Goal: Task Accomplishment & Management: Manage account settings

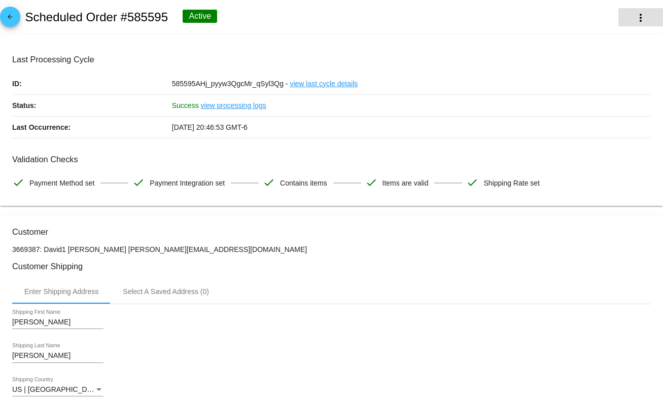
scroll to position [609, 0]
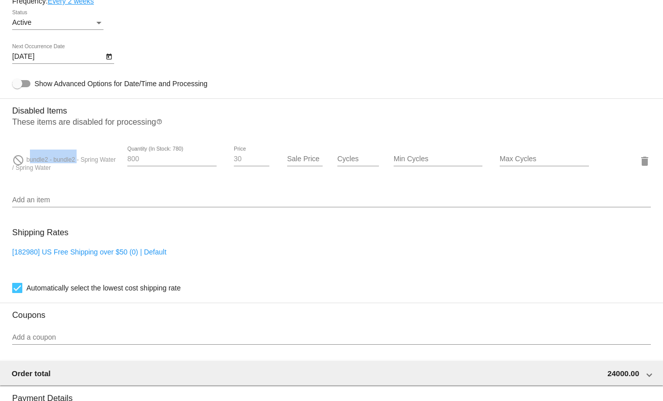
drag, startPoint x: 29, startPoint y: 156, endPoint x: 120, endPoint y: 163, distance: 91.0
click at [120, 163] on div "do_not_disturb bundle2 - bundle2 - Spring Water / Spring Water 800 Quantity (In…" at bounding box center [331, 161] width 638 height 29
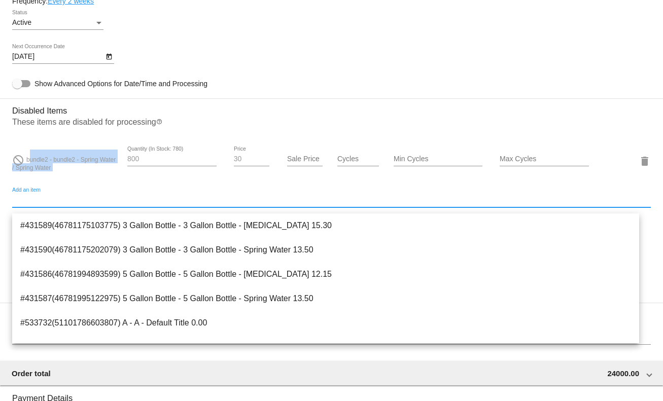
drag, startPoint x: 66, startPoint y: 206, endPoint x: 59, endPoint y: 195, distance: 13.1
click at [66, 204] on input "Add an item" at bounding box center [331, 200] width 638 height 8
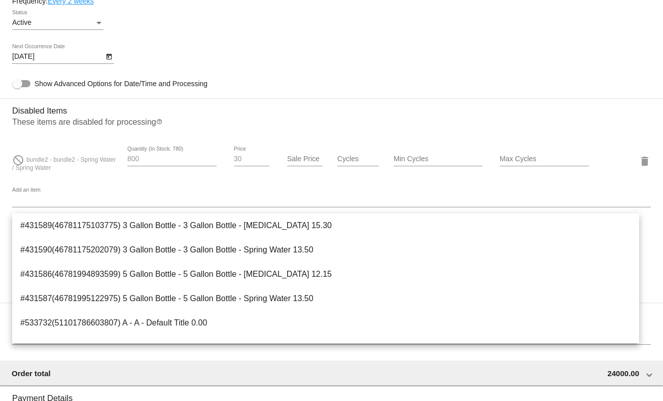
click at [29, 167] on span "bundle2 - bundle2 - Spring Water / Spring Water" at bounding box center [63, 163] width 103 height 15
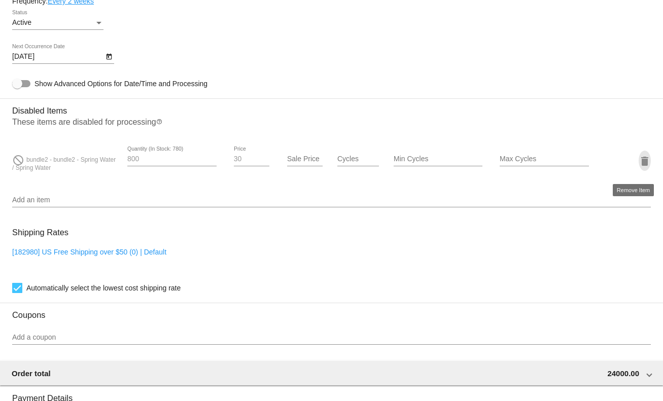
click at [638, 163] on mat-icon "delete" at bounding box center [644, 161] width 12 height 12
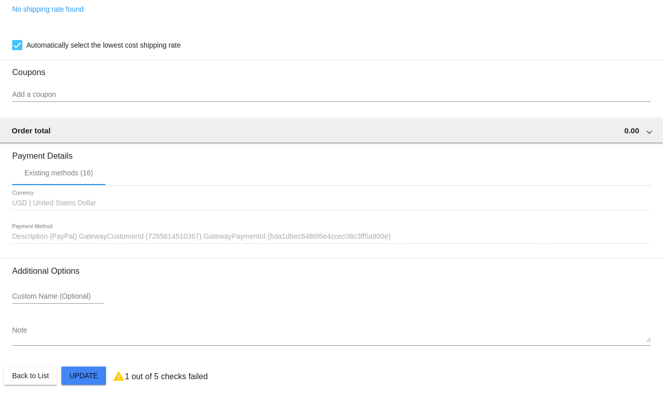
scroll to position [765, 0]
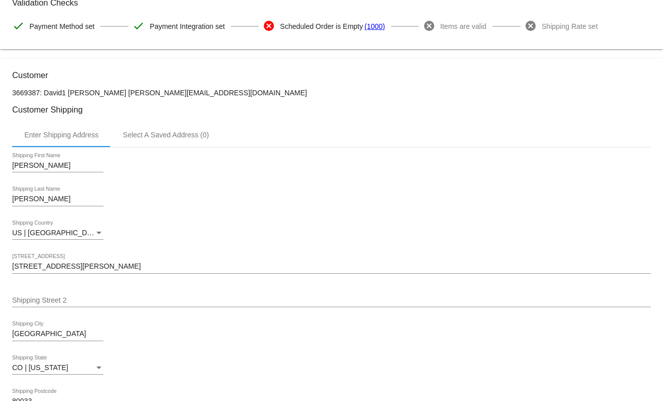
scroll to position [0, 0]
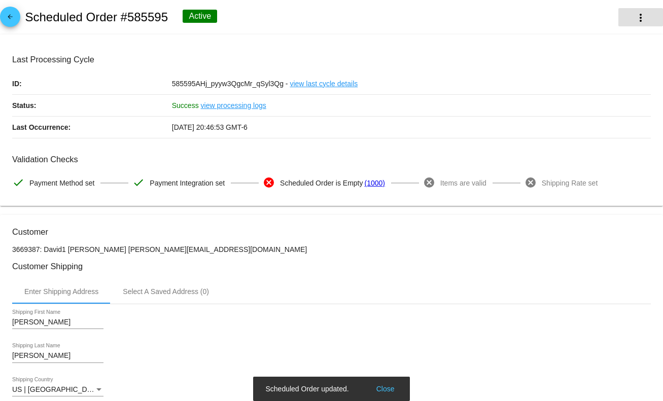
click at [621, 23] on button "more_vert" at bounding box center [640, 17] width 45 height 18
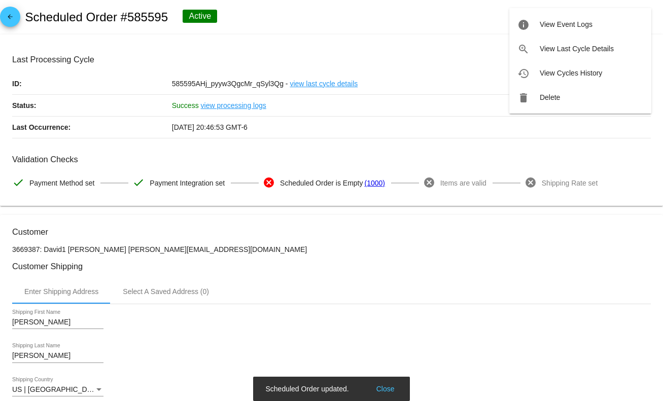
click at [362, 99] on div at bounding box center [331, 200] width 663 height 401
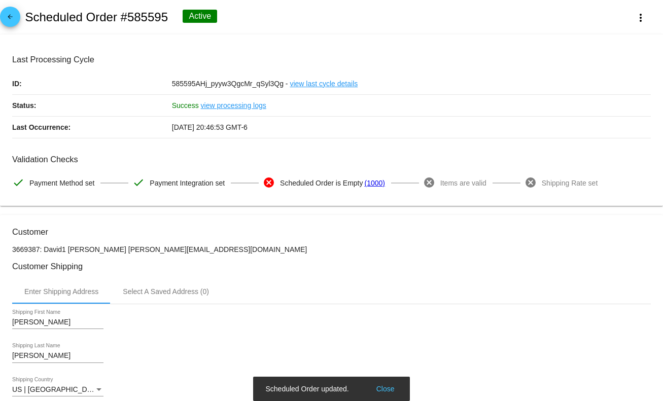
drag, startPoint x: 243, startPoint y: 109, endPoint x: 58, endPoint y: 114, distance: 184.6
click at [59, 111] on div "Status: Success view processing logs" at bounding box center [331, 106] width 638 height 22
click at [269, 152] on mat-card-content "Last Processing Cycle ID: 585595AHj_pyyw3QgcMr_qSyl3Qg - view last cycle detail…" at bounding box center [331, 124] width 638 height 139
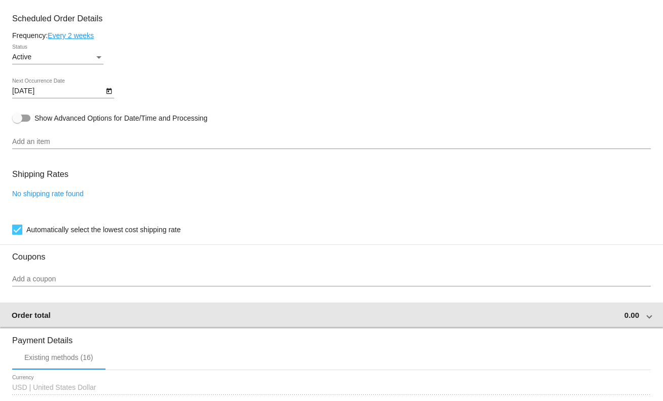
scroll to position [609, 0]
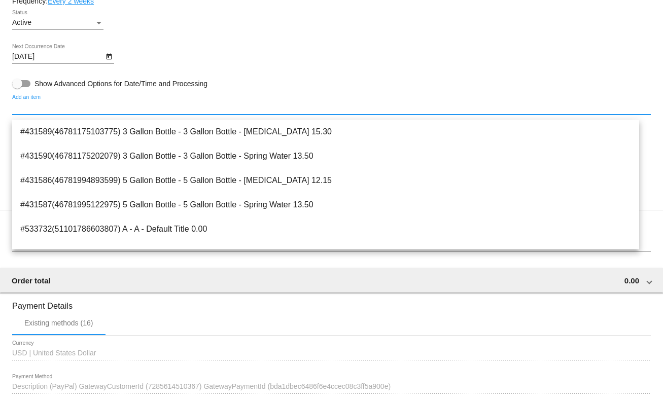
click at [42, 112] on input "Add an item" at bounding box center [331, 107] width 638 height 8
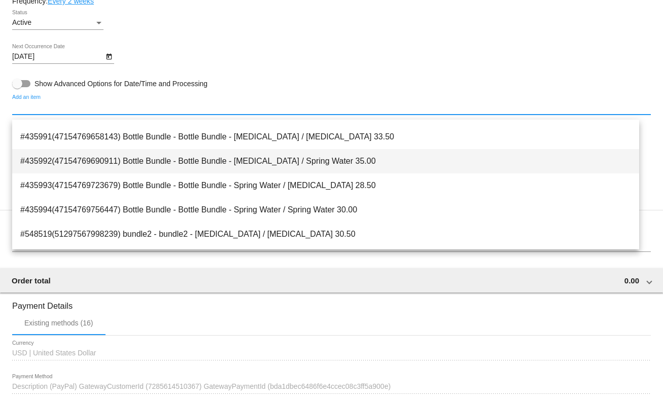
scroll to position [132, 0]
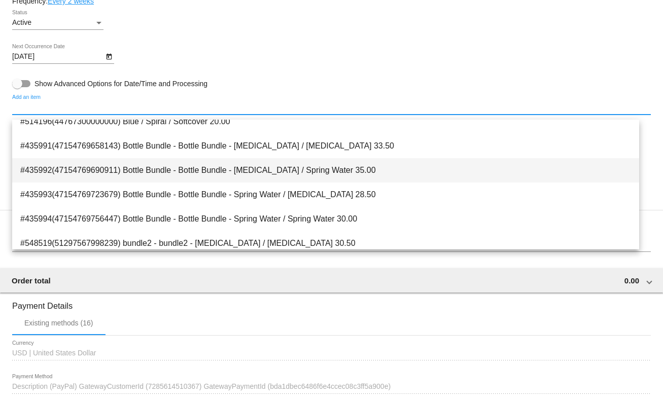
click at [199, 179] on span "#435992(47154769690911) Bottle Bundle - Bottle Bundle - [MEDICAL_DATA] / Spring…" at bounding box center [325, 170] width 611 height 24
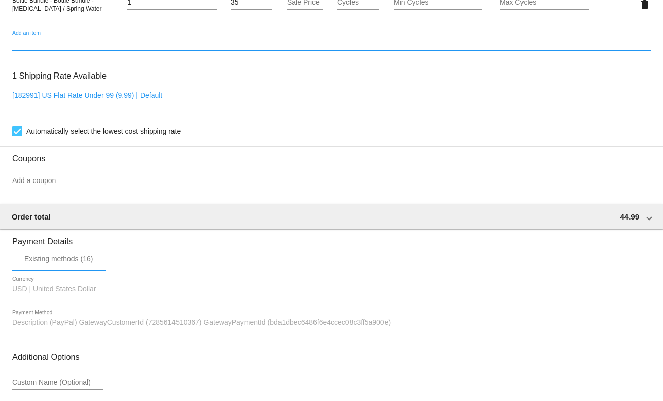
scroll to position [835, 0]
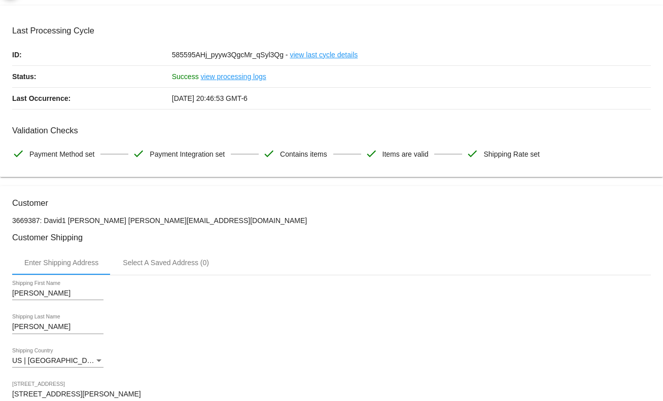
scroll to position [0, 0]
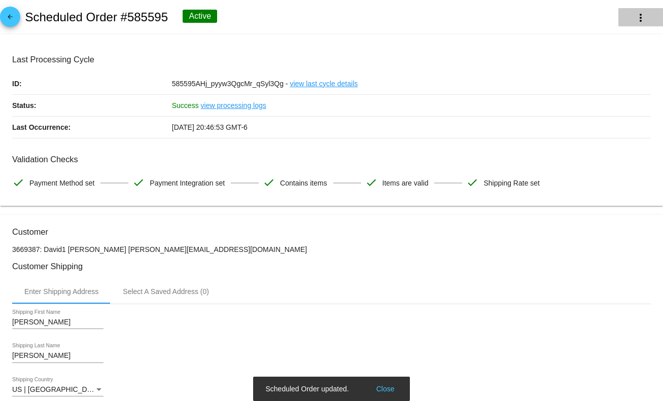
click at [634, 15] on mat-icon "more_vert" at bounding box center [640, 18] width 12 height 12
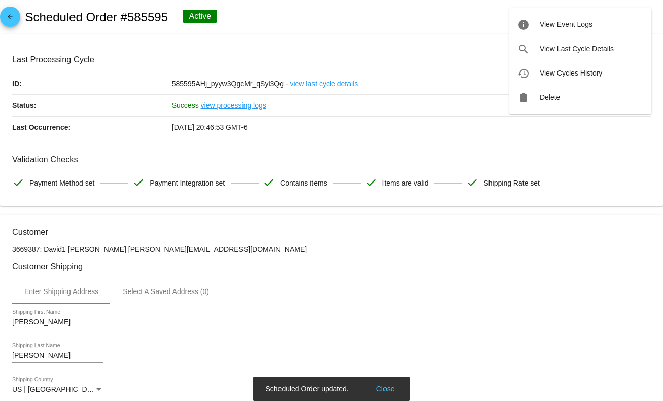
drag, startPoint x: 566, startPoint y: 80, endPoint x: 344, endPoint y: 113, distance: 224.5
click at [354, 115] on div "Scheduled Order updated. Close info View Event Logs zoom_in View Last Cycle Det…" at bounding box center [331, 200] width 663 height 401
click at [358, 57] on div at bounding box center [331, 200] width 663 height 401
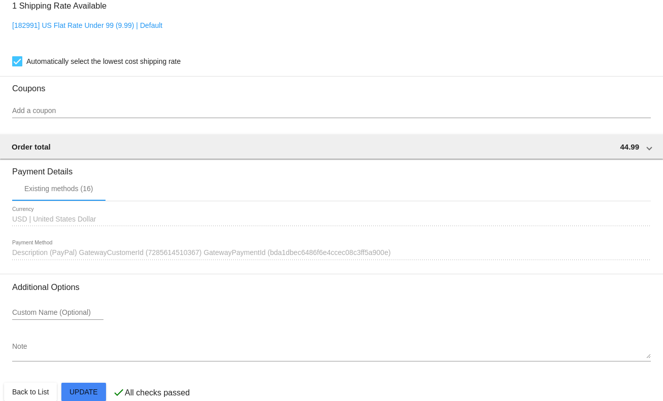
scroll to position [835, 0]
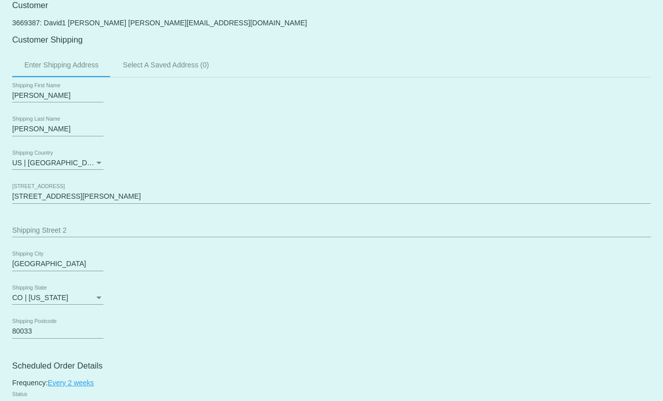
scroll to position [0, 0]
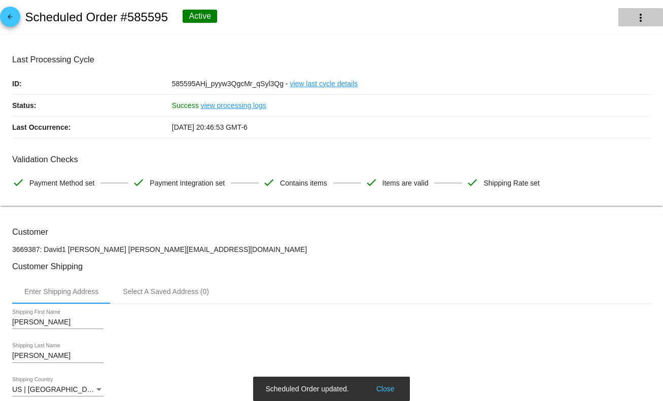
click at [634, 17] on mat-icon "more_vert" at bounding box center [640, 18] width 12 height 12
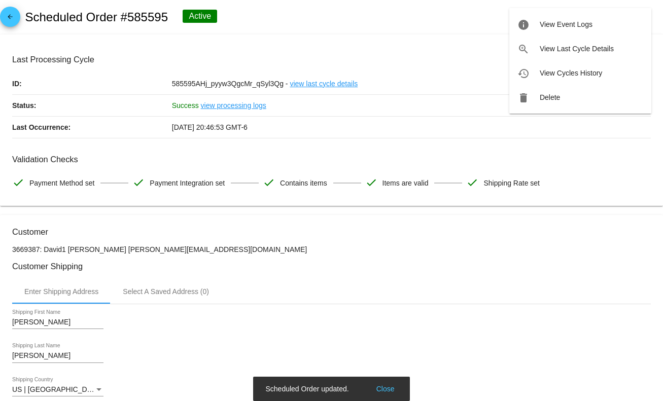
click at [396, 48] on div at bounding box center [331, 200] width 663 height 401
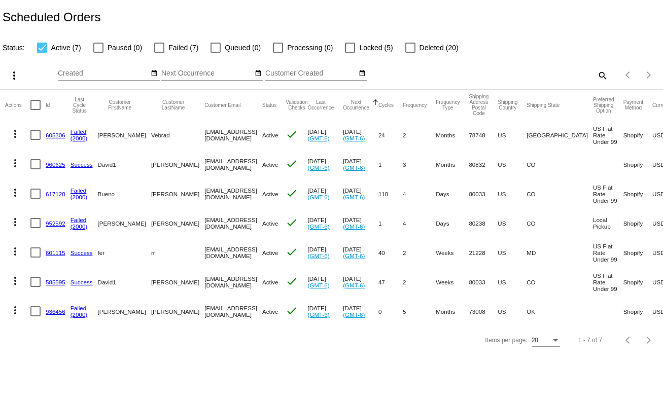
click at [605, 70] on mat-icon "search" at bounding box center [602, 75] width 12 height 16
click at [506, 77] on input "Search" at bounding box center [525, 73] width 165 height 8
paste input "Now it works correctly — I’m not able to process an order if it contains only d…"
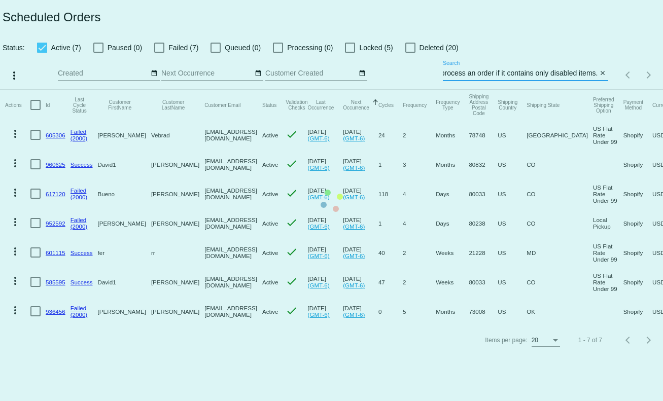
type input "Now it works correctly — I’m not able to process an order if it contains only d…"
click at [604, 90] on mat-table "Actions Id Last Cycle Status Customer FirstName Customer LastName Customer Emai…" at bounding box center [331, 208] width 663 height 236
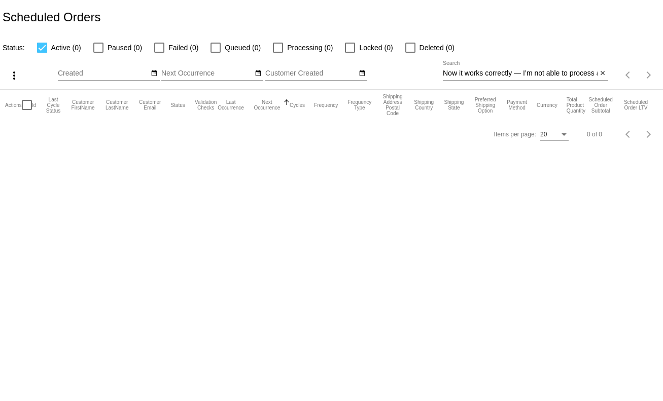
click at [604, 70] on mat-icon "close" at bounding box center [602, 73] width 7 height 8
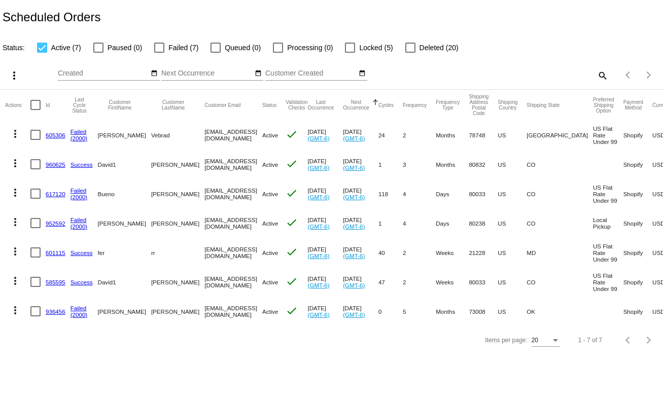
drag, startPoint x: 162, startPoint y: 143, endPoint x: 157, endPoint y: 160, distance: 18.1
click at [155, 143] on mat-row "more_vert 605306 Failed (2000) Elda Vebrad eldavebrad@yahoo.com Active check Ju…" at bounding box center [386, 134] width 762 height 29
click at [205, 255] on mat-cell "svitglus@gmail.com" at bounding box center [233, 252] width 58 height 29
click at [159, 75] on button "date_range" at bounding box center [154, 73] width 11 height 11
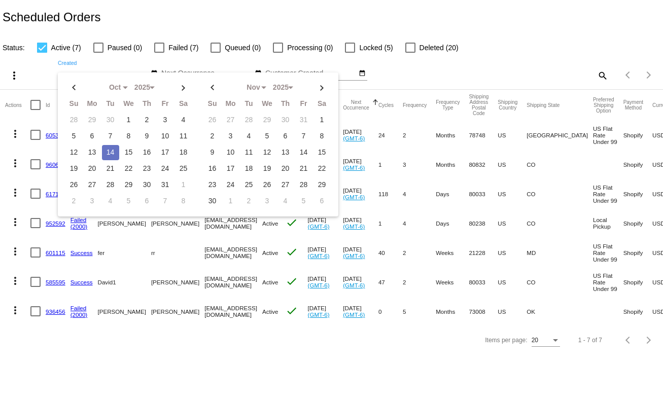
click at [108, 158] on td "14" at bounding box center [110, 152] width 17 height 15
click at [108, 157] on td "14" at bounding box center [110, 152] width 17 height 15
type input "10/14/2025 - 10/14/2025"
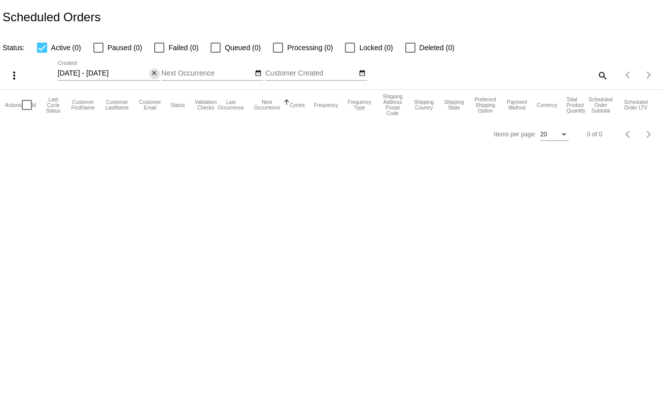
click at [157, 73] on mat-icon "close" at bounding box center [154, 73] width 7 height 8
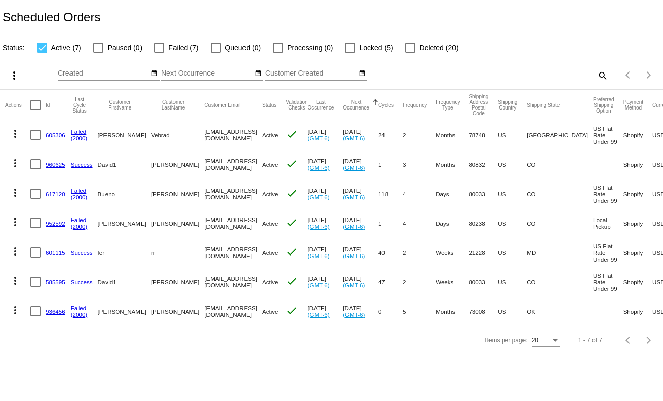
drag, startPoint x: 190, startPoint y: 200, endPoint x: 239, endPoint y: 200, distance: 49.2
click at [239, 200] on mat-row "more_vert 617120 Failed (2000) Bueno Bradley buenobradley@yahoo.com Active chec…" at bounding box center [386, 193] width 762 height 29
click at [204, 244] on mat-cell "svitglus@gmail.com" at bounding box center [233, 252] width 58 height 29
click at [48, 166] on link "960625" at bounding box center [56, 164] width 20 height 7
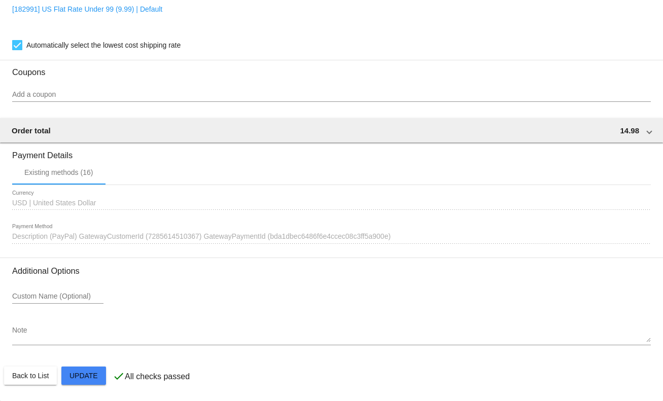
scroll to position [531, 0]
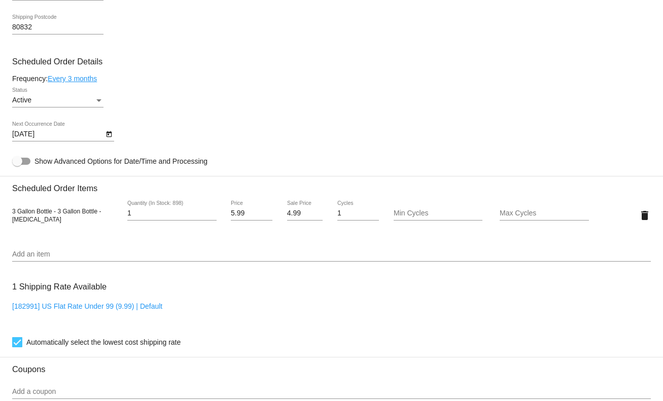
drag, startPoint x: 20, startPoint y: 222, endPoint x: 58, endPoint y: 222, distance: 38.5
click at [58, 222] on div "3 Gallon Bottle - 3 Gallon Bottle - Purified Water" at bounding box center [65, 215] width 106 height 16
click at [76, 230] on div "3 Gallon Bottle - 3 Gallon Bottle - Purified Water 1 Quantity (In Stock: 898) 5…" at bounding box center [331, 215] width 638 height 29
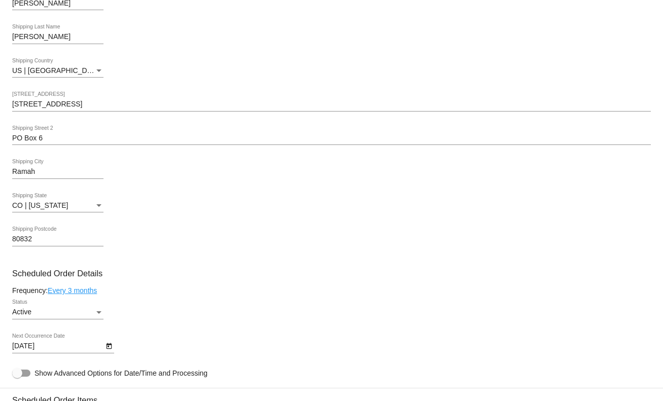
scroll to position [609, 0]
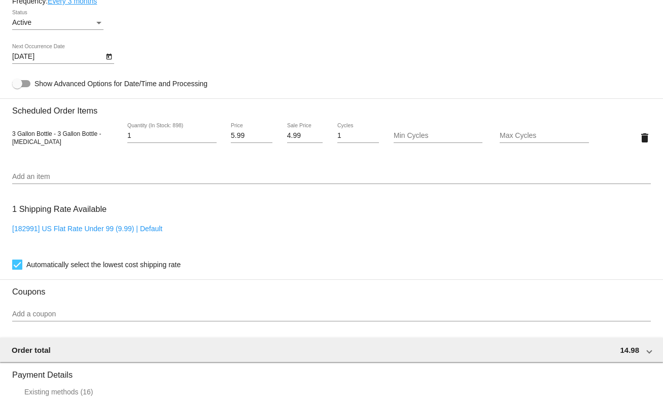
click at [50, 181] on input "Add an item" at bounding box center [331, 177] width 638 height 8
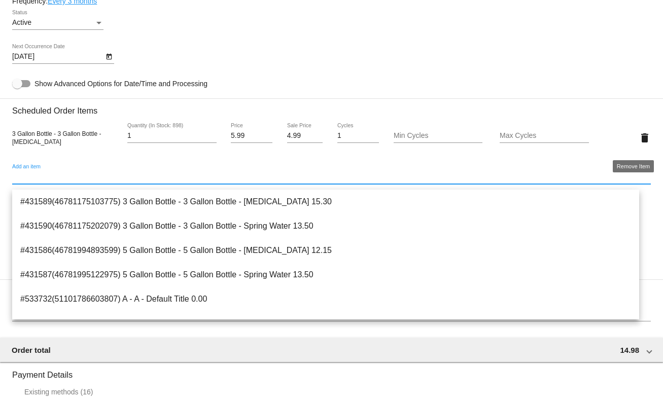
click at [638, 144] on mat-icon "delete" at bounding box center [644, 138] width 12 height 12
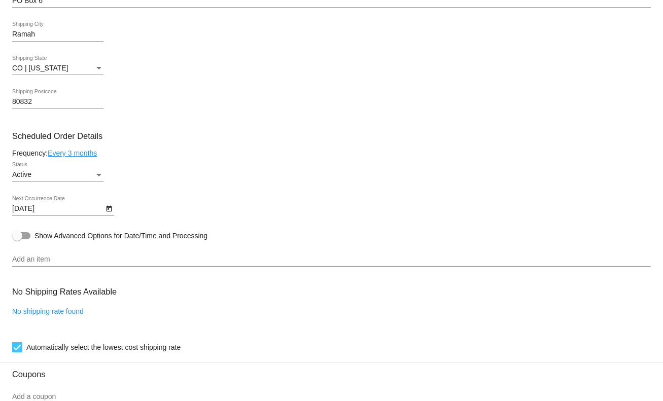
scroll to position [765, 0]
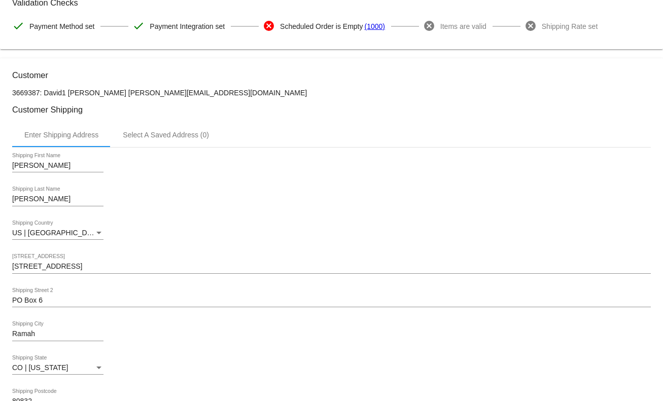
scroll to position [0, 0]
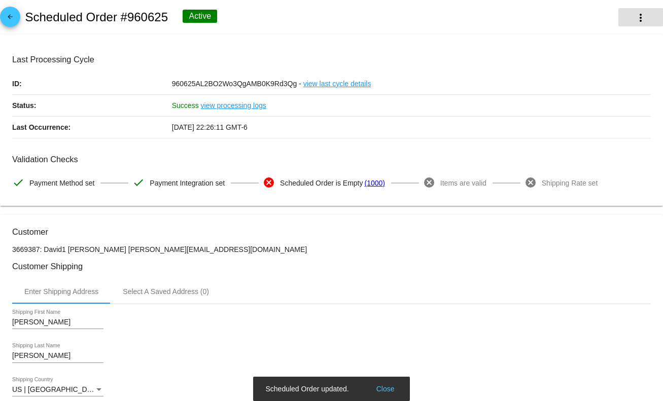
click at [634, 22] on mat-icon "more_vert" at bounding box center [640, 18] width 12 height 12
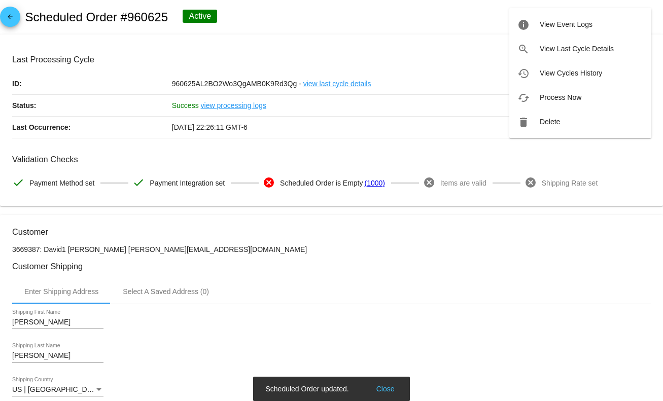
click at [454, 69] on div at bounding box center [331, 200] width 663 height 401
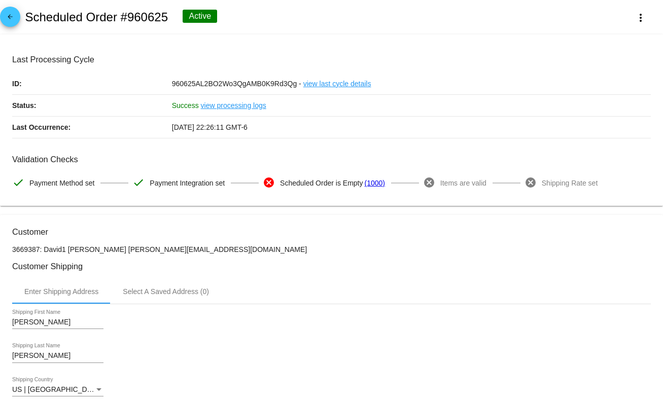
click at [626, 28] on div "arrow_back Scheduled Order #960625 Active more_vert" at bounding box center [331, 17] width 663 height 34
click at [626, 25] on button "more_vert" at bounding box center [640, 17] width 45 height 18
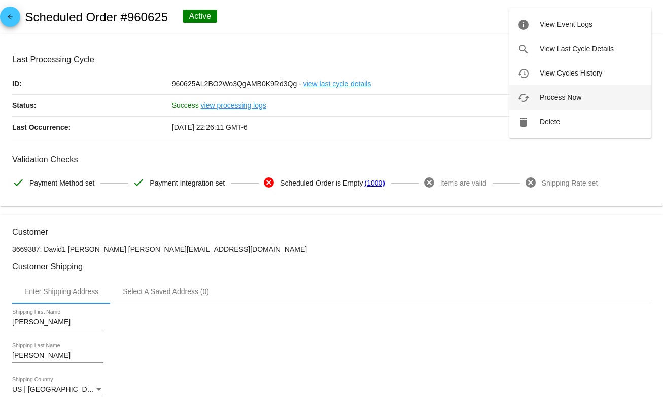
click at [577, 102] on button "cached Process Now" at bounding box center [580, 97] width 142 height 24
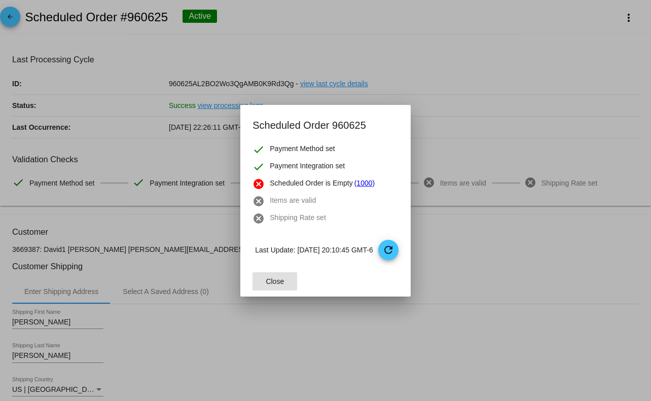
click at [271, 283] on span "Close" at bounding box center [275, 281] width 18 height 8
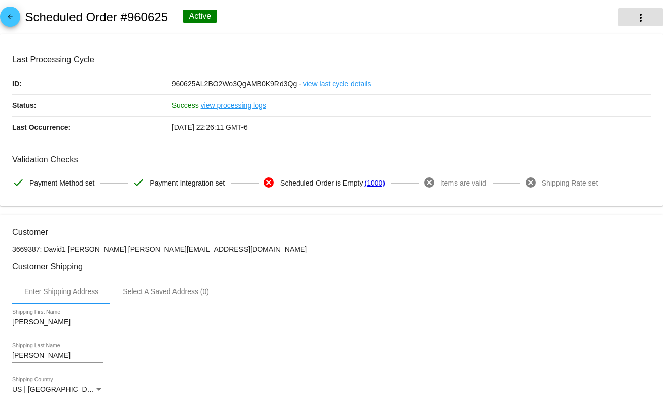
click at [636, 12] on button "more_vert" at bounding box center [640, 17] width 45 height 18
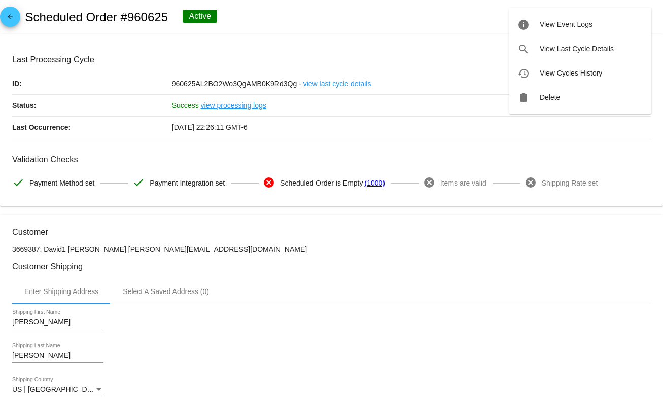
click at [438, 168] on div at bounding box center [331, 200] width 663 height 401
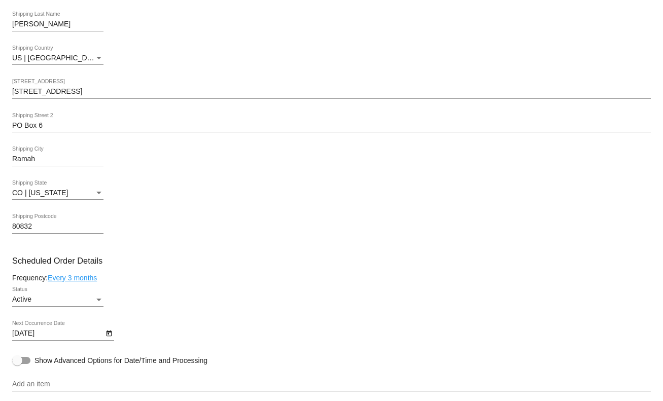
scroll to position [5, 0]
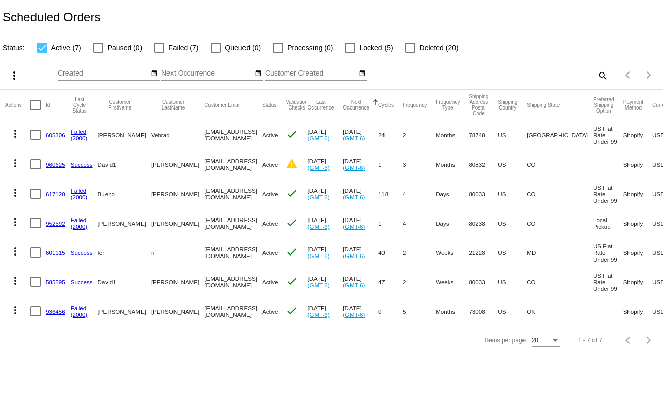
click at [57, 225] on link "952592" at bounding box center [56, 223] width 20 height 7
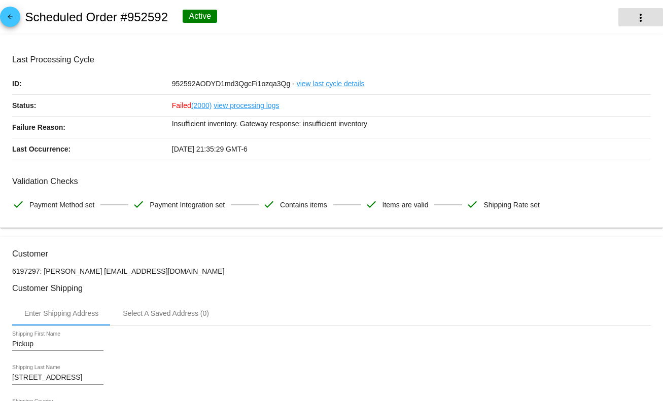
click at [637, 14] on button "more_vert" at bounding box center [640, 17] width 45 height 18
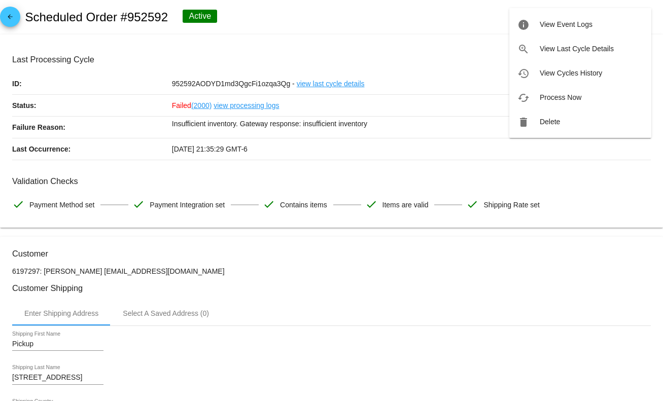
drag, startPoint x: 307, startPoint y: 115, endPoint x: 393, endPoint y: 135, distance: 88.2
click at [364, 129] on div at bounding box center [331, 200] width 663 height 401
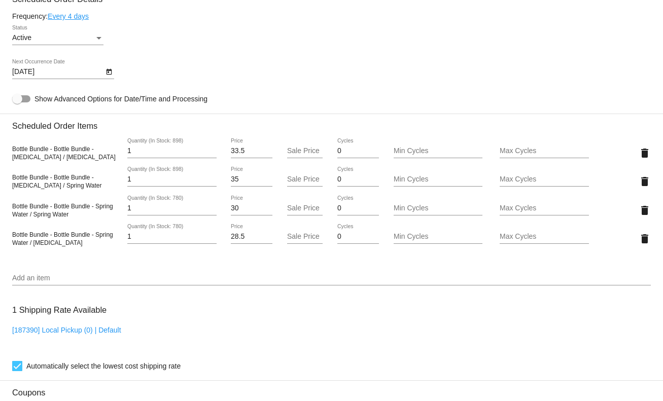
scroll to position [456, 0]
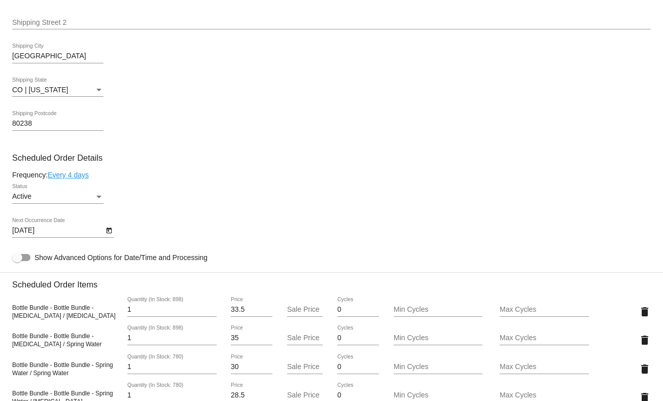
click at [639, 310] on mat-card "Customer 6197297: Taylor Meyer tae.taejlove@gmail.com Customer Shipping Enter S…" at bounding box center [331, 330] width 663 height 1100
click at [638, 315] on mat-icon "delete" at bounding box center [644, 312] width 12 height 12
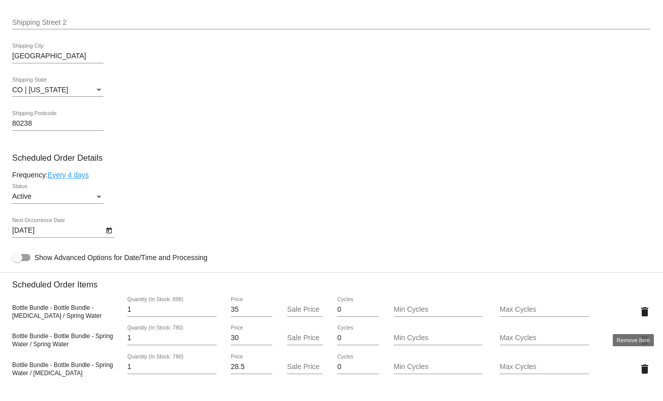
click at [638, 315] on mat-icon "delete" at bounding box center [644, 312] width 12 height 12
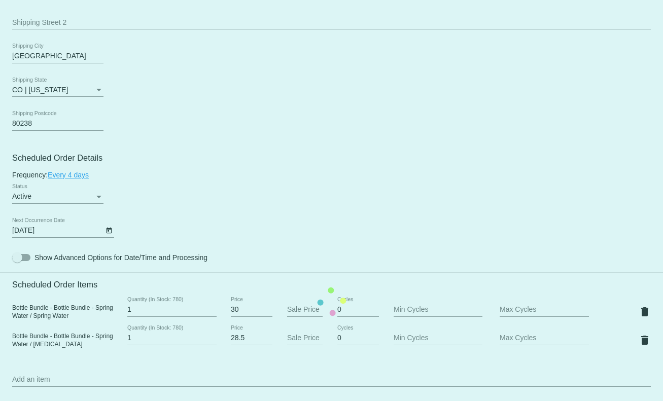
click at [630, 315] on mat-card "Customer 6197297: Taylor Meyer tae.taejlove@gmail.com Customer Shipping Enter S…" at bounding box center [331, 301] width 663 height 1043
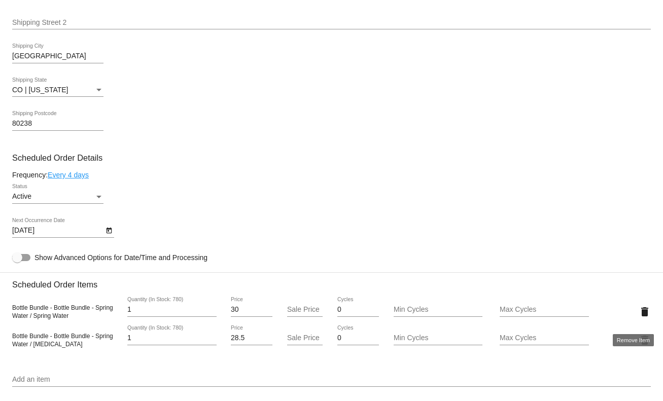
click at [638, 317] on mat-icon "delete" at bounding box center [644, 312] width 12 height 12
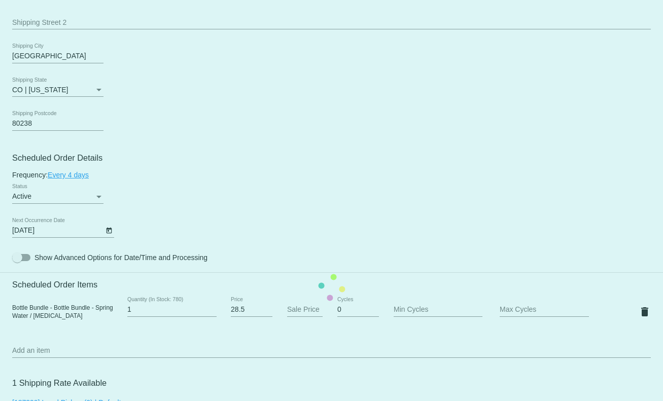
click at [634, 320] on mat-card "Customer 6197297: Taylor Meyer tae.taejlove@gmail.com Customer Shipping Enter S…" at bounding box center [331, 287] width 663 height 1014
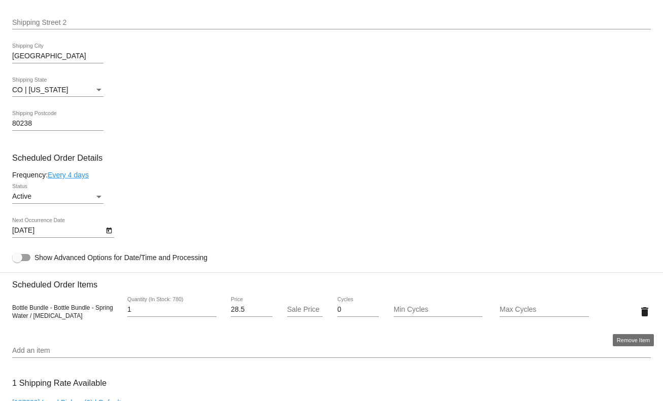
click at [638, 318] on mat-icon "delete" at bounding box center [644, 312] width 12 height 12
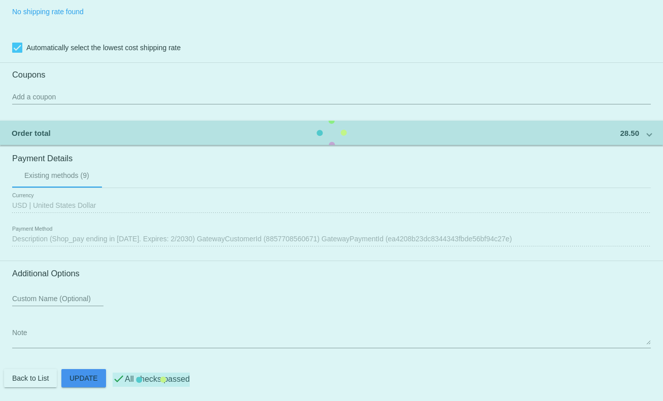
scroll to position [787, 0]
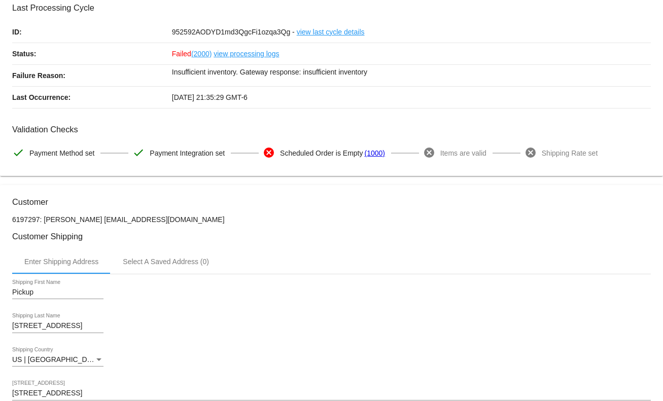
scroll to position [0, 0]
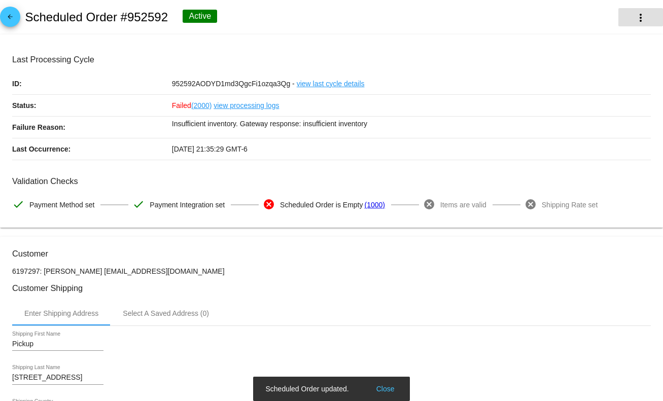
click at [634, 22] on mat-icon "more_vert" at bounding box center [640, 18] width 12 height 12
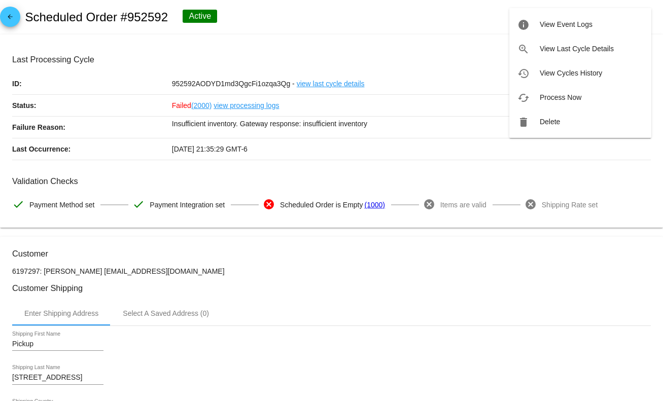
drag, startPoint x: 195, startPoint y: 124, endPoint x: 369, endPoint y: 124, distance: 174.4
click at [369, 124] on div at bounding box center [331, 200] width 663 height 401
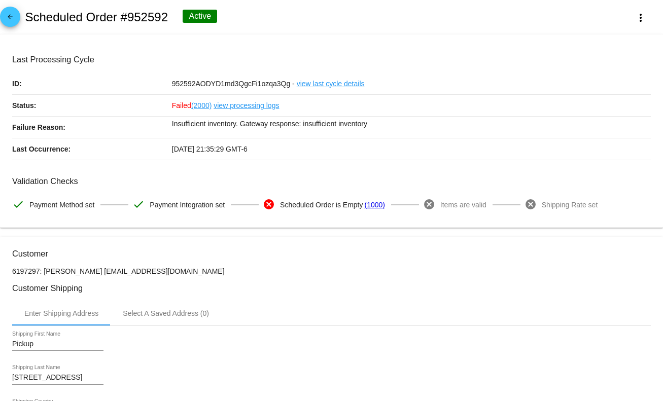
click at [373, 142] on div "06/15/2025 21:35:29 GMT-6" at bounding box center [411, 148] width 479 height 21
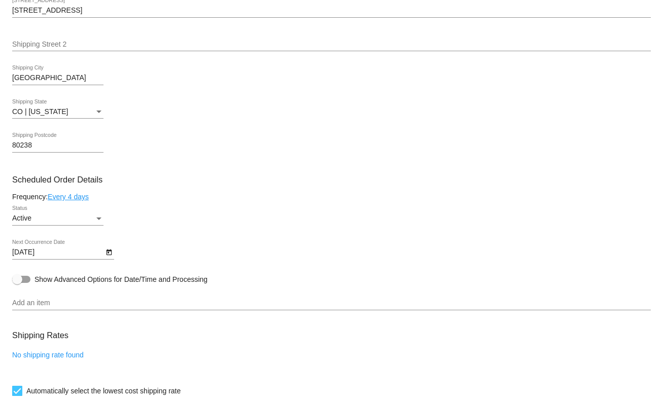
scroll to position [609, 0]
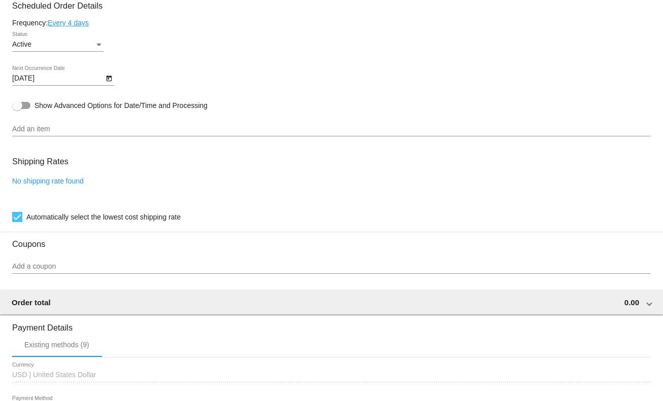
click at [136, 136] on div "Add an item" at bounding box center [331, 127] width 638 height 20
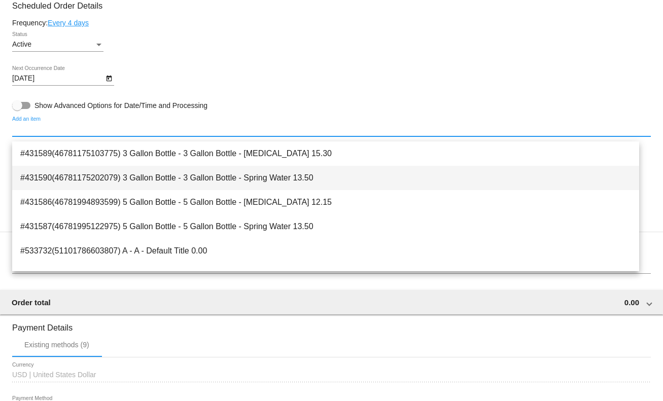
click at [122, 174] on span "#431590(46781175202079) 3 Gallon Bottle - 3 Gallon Bottle - Spring Water 13.50" at bounding box center [325, 178] width 611 height 24
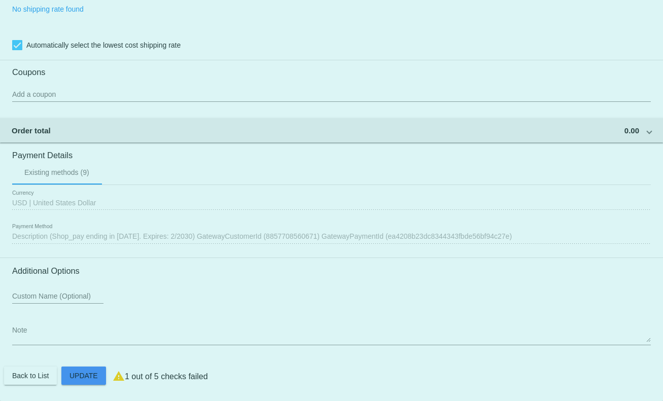
scroll to position [857, 0]
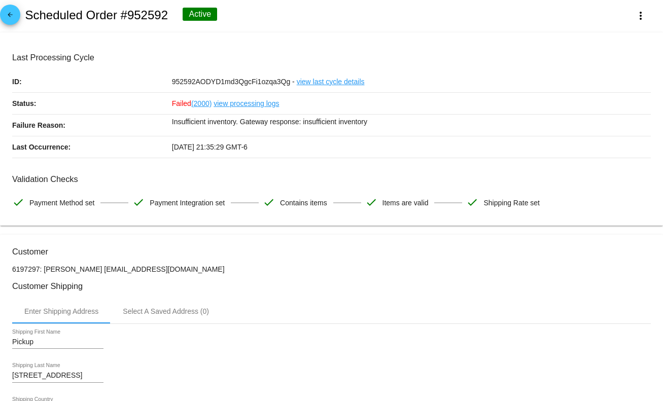
scroll to position [0, 0]
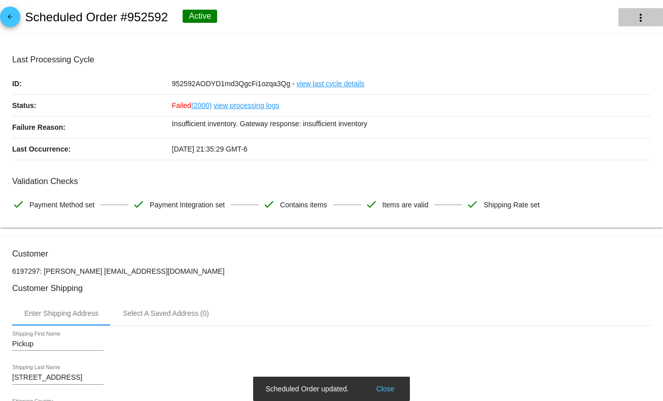
click at [634, 22] on mat-icon "more_vert" at bounding box center [640, 18] width 12 height 12
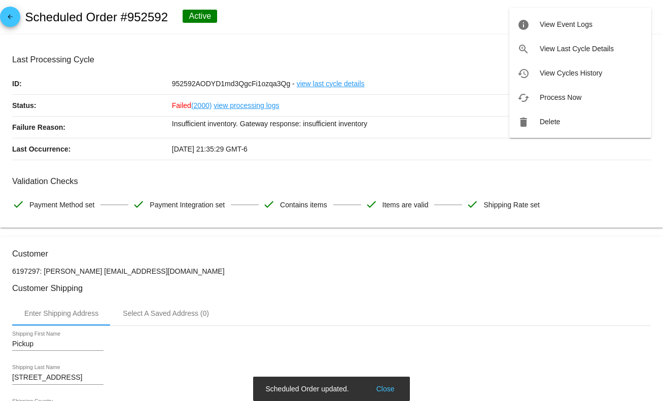
click at [390, 201] on div at bounding box center [331, 200] width 663 height 401
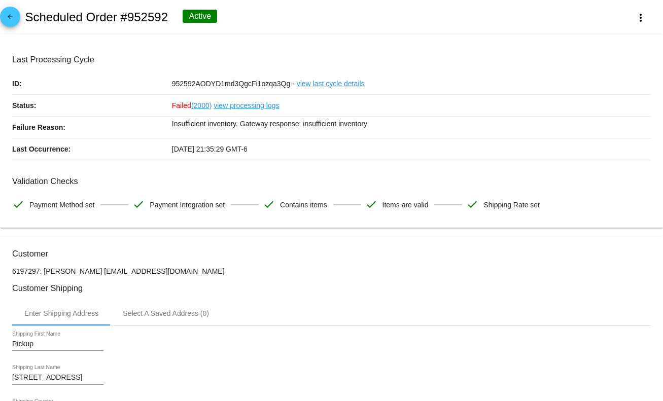
drag, startPoint x: 231, startPoint y: 158, endPoint x: 151, endPoint y: 150, distance: 81.0
click at [146, 148] on div "Last Occurrence: 06/15/2025 21:35:29 GMT-6" at bounding box center [331, 149] width 638 height 22
click at [312, 159] on div "06/15/2025 21:35:29 GMT-6" at bounding box center [411, 148] width 479 height 21
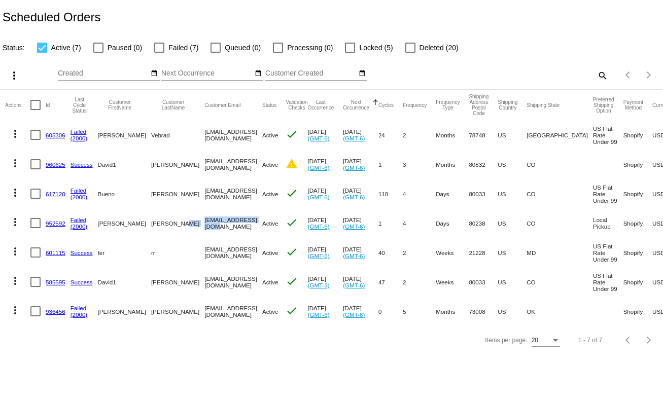
drag, startPoint x: 188, startPoint y: 218, endPoint x: 217, endPoint y: 232, distance: 32.2
click at [214, 219] on mat-row "more_vert 952592 Failed (2000) [PERSON_NAME] [EMAIL_ADDRESS][DOMAIN_NAME] Activ…" at bounding box center [386, 222] width 762 height 29
click at [216, 259] on mat-cell "[EMAIL_ADDRESS][DOMAIN_NAME]" at bounding box center [233, 252] width 58 height 29
click at [49, 165] on link "960625" at bounding box center [56, 164] width 20 height 7
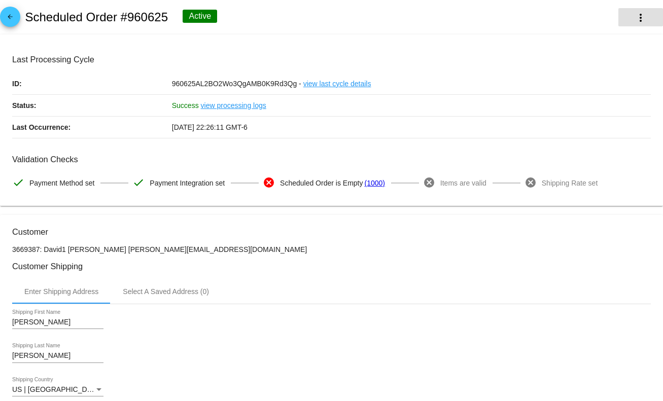
click at [634, 19] on mat-icon "more_vert" at bounding box center [640, 18] width 12 height 12
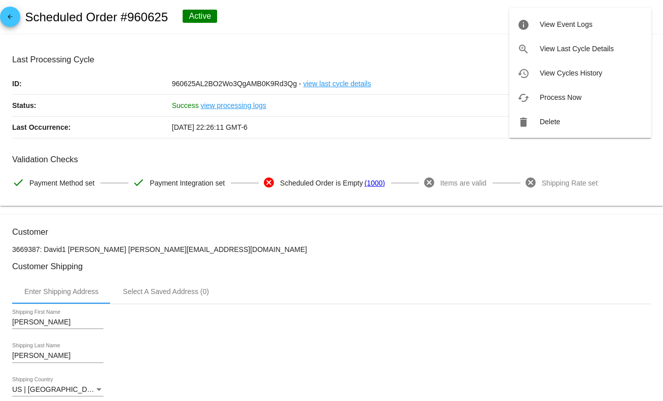
drag, startPoint x: 303, startPoint y: 174, endPoint x: 369, endPoint y: 178, distance: 66.0
click at [369, 178] on div at bounding box center [331, 200] width 663 height 401
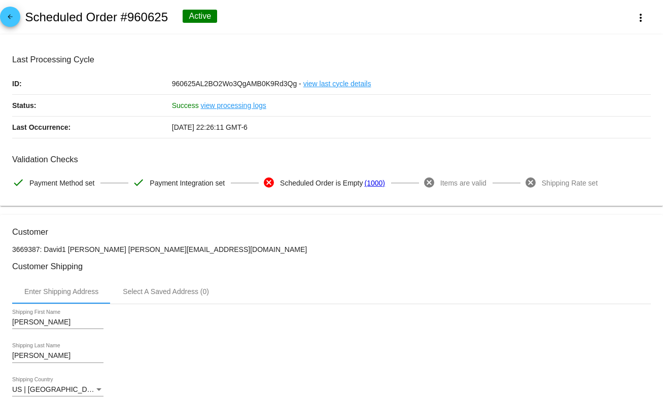
click at [387, 336] on div "Taylor Shipping First Name" at bounding box center [331, 323] width 638 height 29
click at [634, 12] on mat-icon "more_vert" at bounding box center [640, 18] width 12 height 12
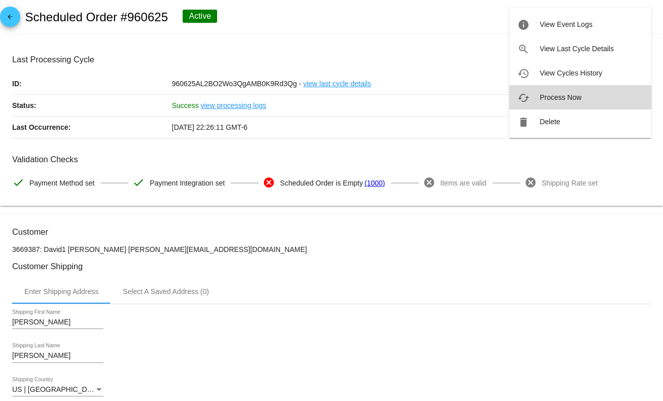
click at [577, 96] on span "Process Now" at bounding box center [561, 97] width 42 height 8
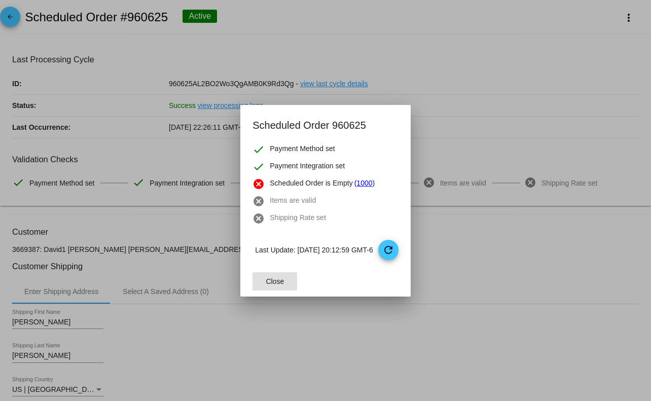
click at [266, 284] on span "Close" at bounding box center [275, 281] width 18 height 8
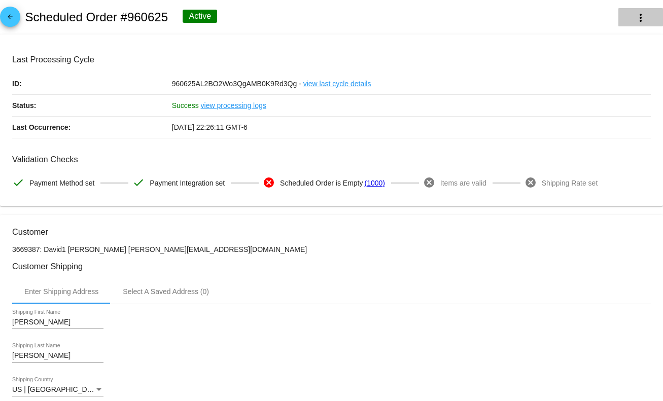
click at [618, 13] on button "more_vert" at bounding box center [640, 17] width 45 height 18
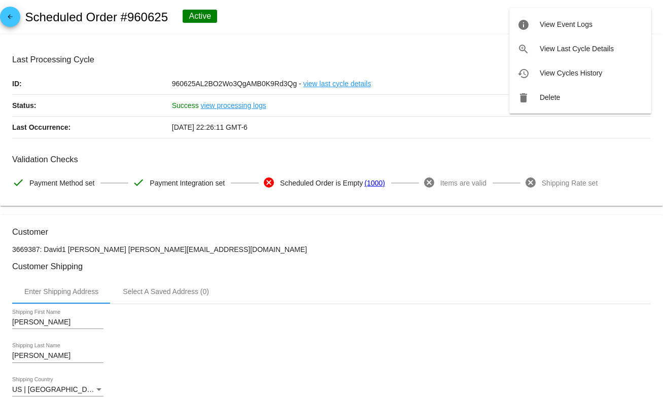
click at [503, 229] on div at bounding box center [331, 200] width 663 height 401
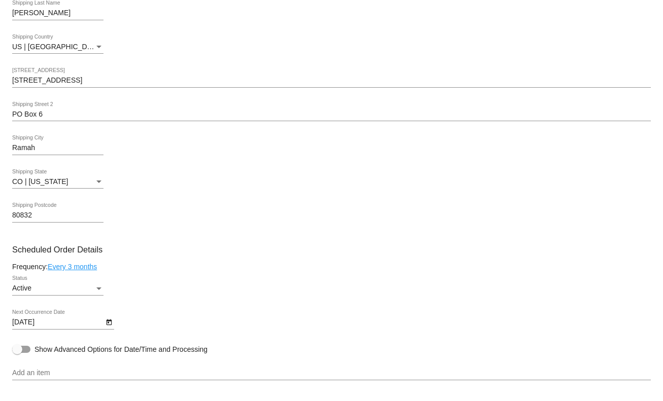
scroll to position [456, 0]
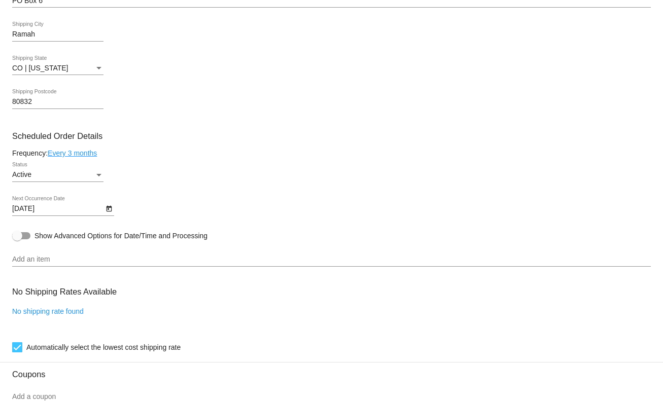
click at [106, 261] on input "Add an item" at bounding box center [331, 260] width 638 height 8
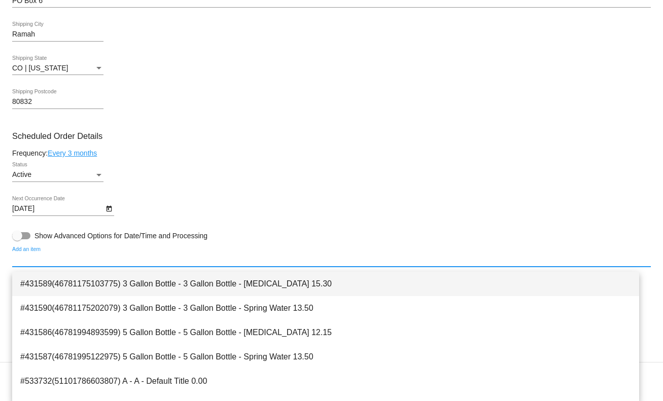
click at [100, 283] on span "#431589(46781175103775) 3 Gallon Bottle - 3 Gallon Bottle - Purified Water 15.30" at bounding box center [325, 284] width 611 height 24
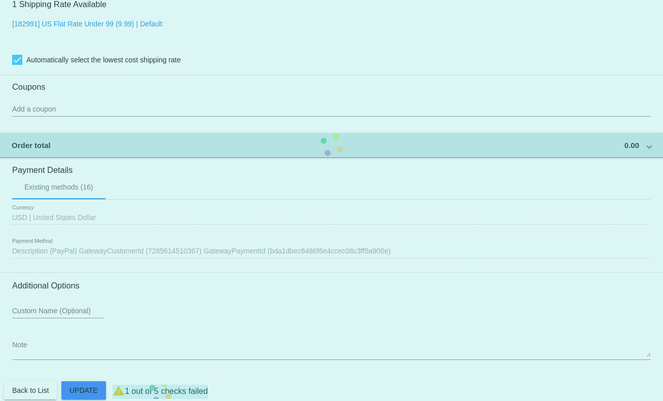
scroll to position [835, 0]
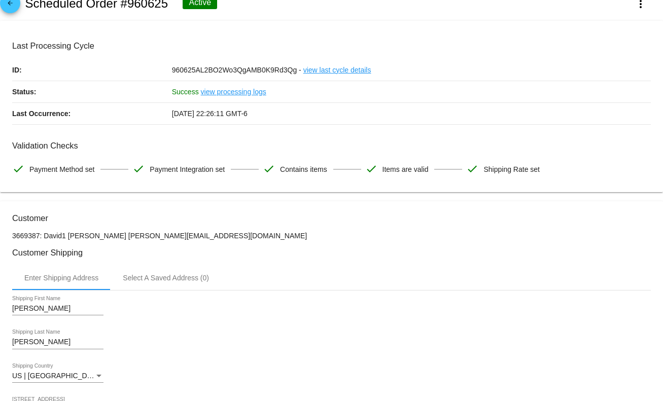
scroll to position [0, 0]
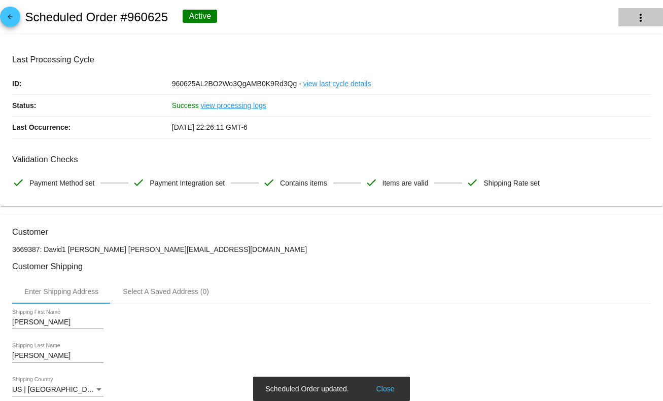
click at [621, 18] on button "more_vert" at bounding box center [640, 17] width 45 height 18
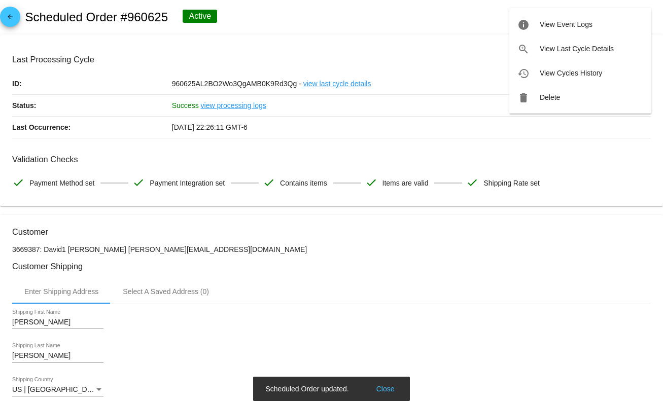
drag, startPoint x: 444, startPoint y: 179, endPoint x: 69, endPoint y: 188, distance: 374.8
click at [53, 179] on div at bounding box center [331, 200] width 663 height 401
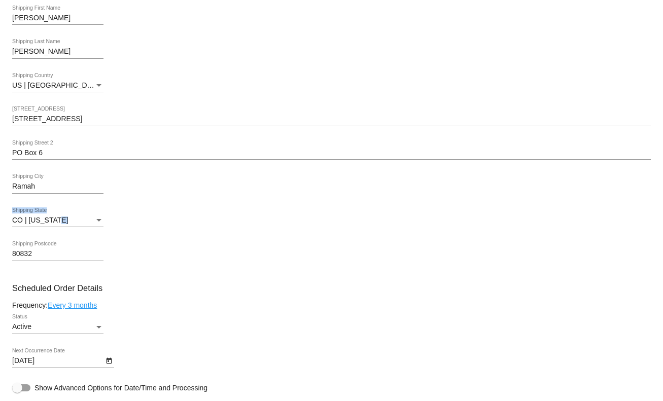
drag, startPoint x: 161, startPoint y: 234, endPoint x: 193, endPoint y: 267, distance: 46.3
click at [50, 228] on div "CO | Colorado Shipping State" at bounding box center [331, 221] width 638 height 29
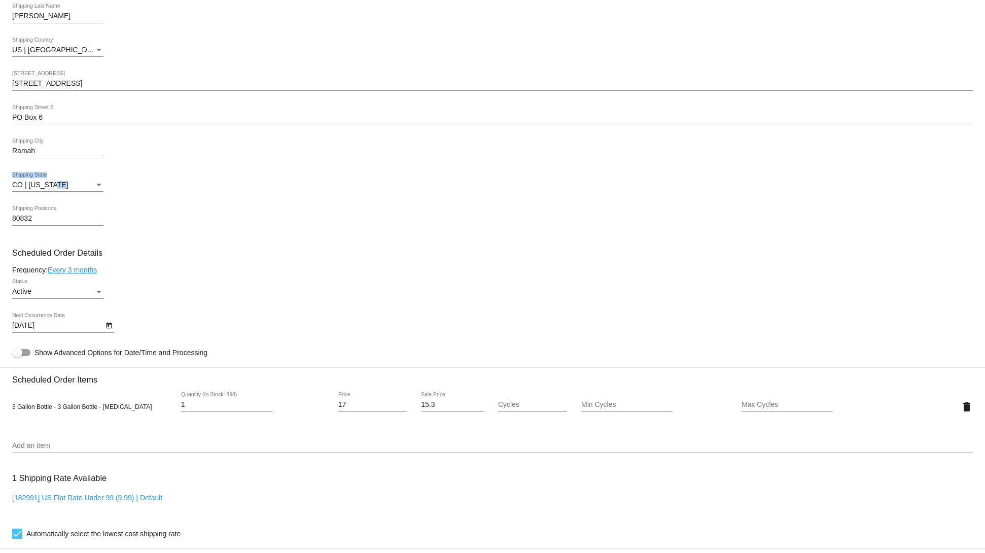
scroll to position [406, 0]
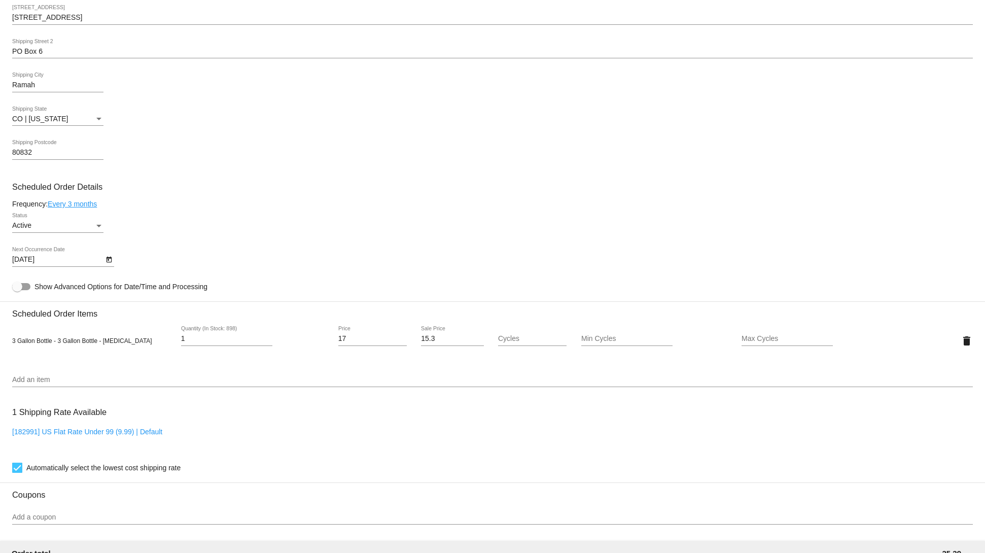
click at [75, 363] on div "3 Gallon Bottle - 3 Gallon Bottle - Purified Water 1 Quantity (In Stock: 898) 1…" at bounding box center [492, 340] width 960 height 44
click at [75, 387] on div at bounding box center [492, 386] width 960 height 1
click at [57, 378] on div "Add an item" at bounding box center [492, 377] width 960 height 20
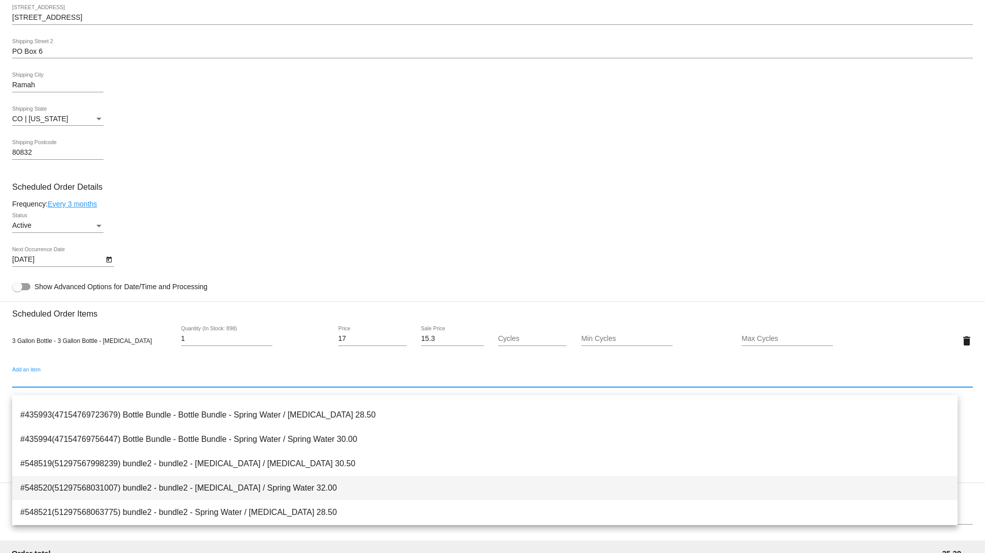
scroll to position [203, 0]
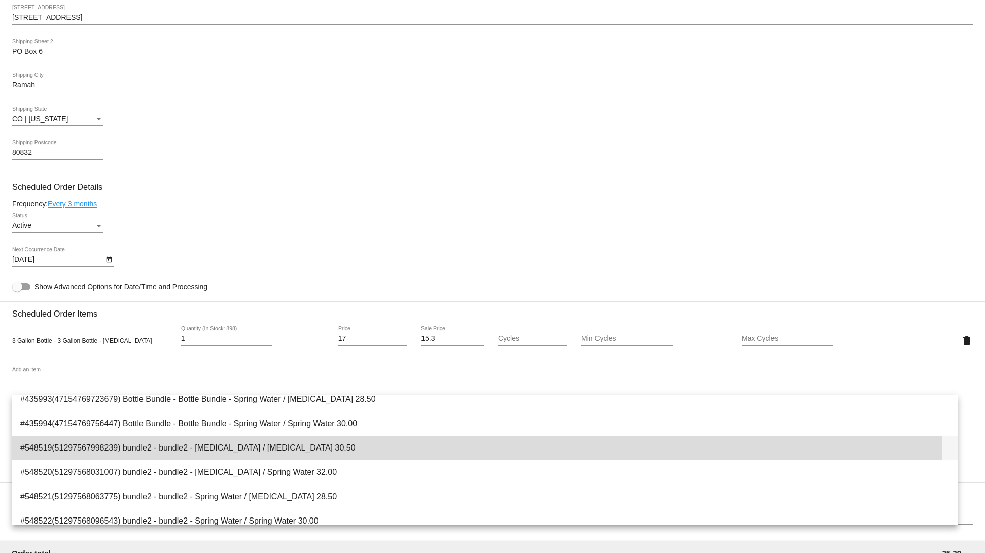
click at [245, 401] on span "#548519(51297567998239) bundle2 - bundle2 - Purified Water / Purified Water 30.…" at bounding box center [484, 448] width 929 height 24
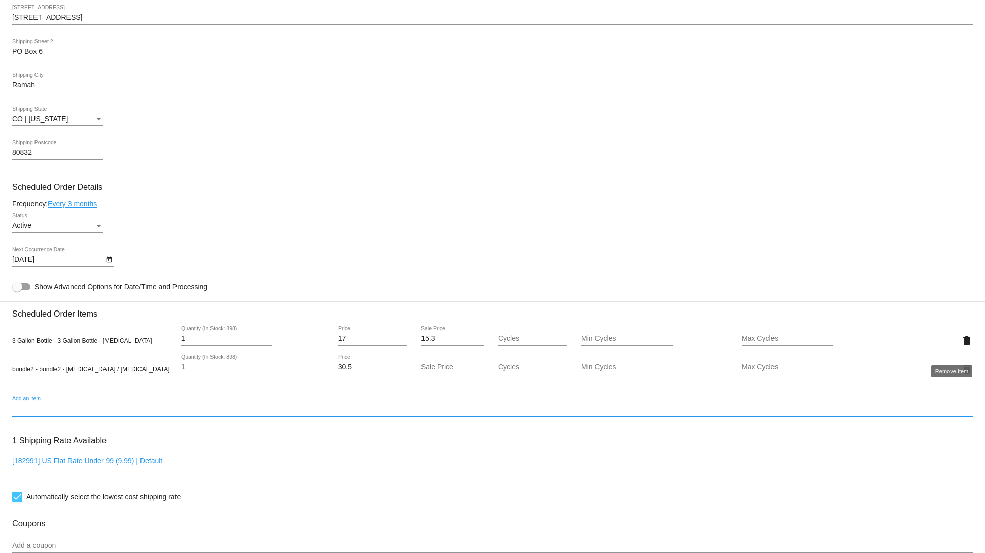
click at [662, 346] on mat-icon "delete" at bounding box center [966, 341] width 12 height 12
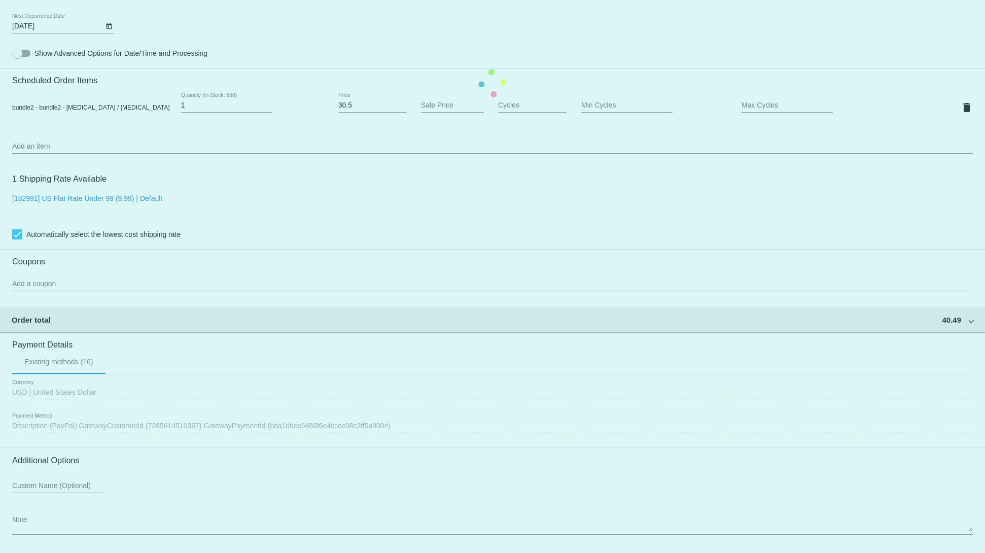
scroll to position [686, 0]
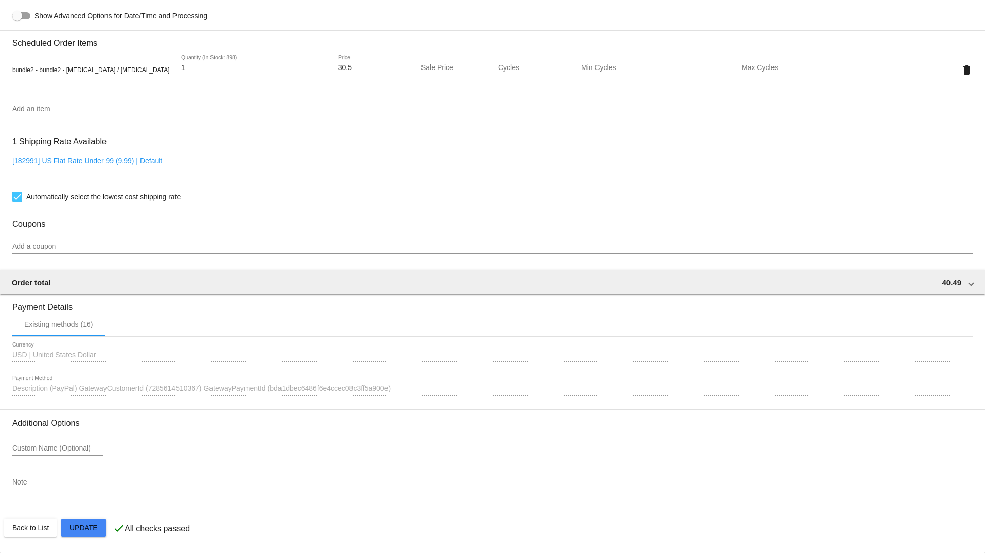
click at [81, 401] on mat-card "Customer 3669387: David1 Bradley davebrad@gmail.com Customer Shipping Enter Shi…" at bounding box center [492, 46] width 985 height 1014
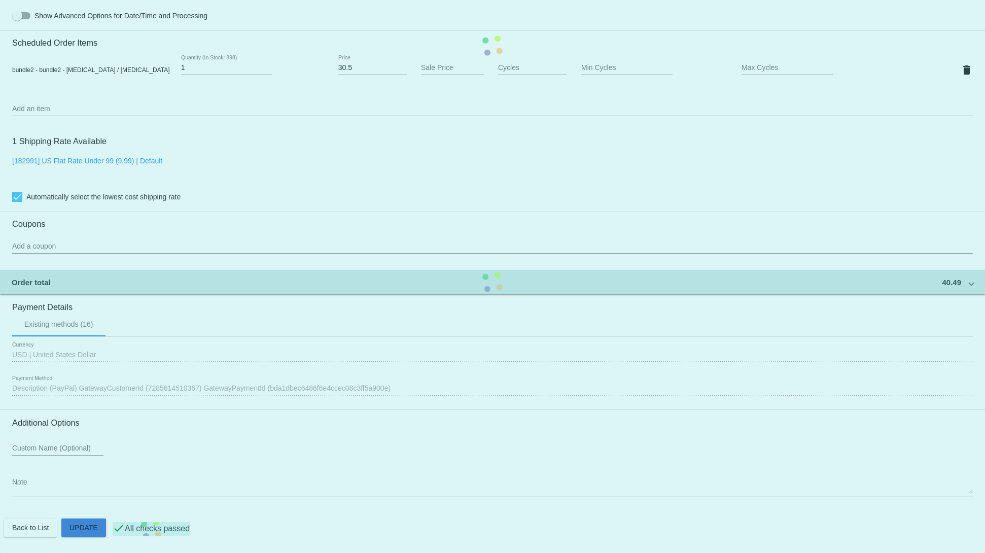
scroll to position [0, 0]
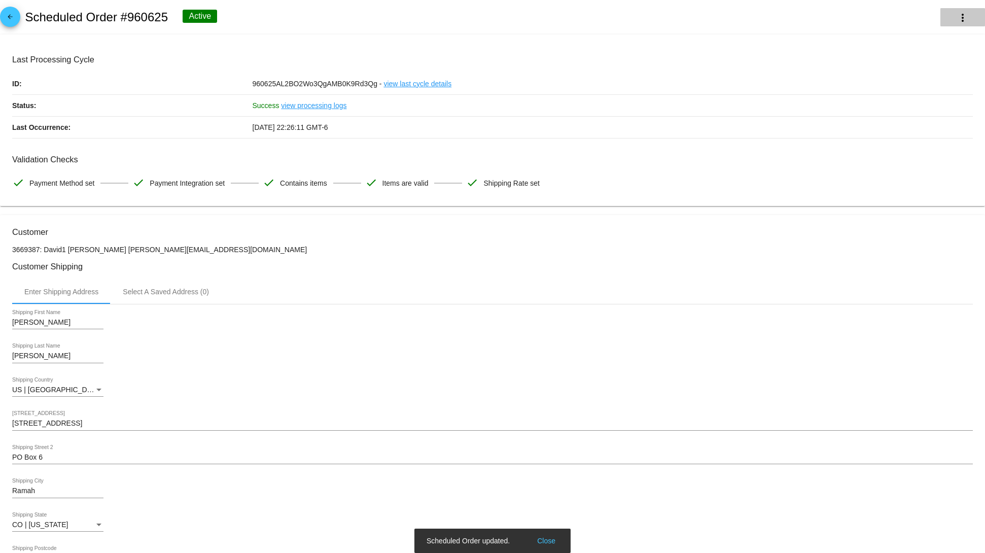
click at [662, 14] on mat-icon "more_vert" at bounding box center [962, 18] width 12 height 12
click at [584, 130] on div at bounding box center [492, 276] width 985 height 553
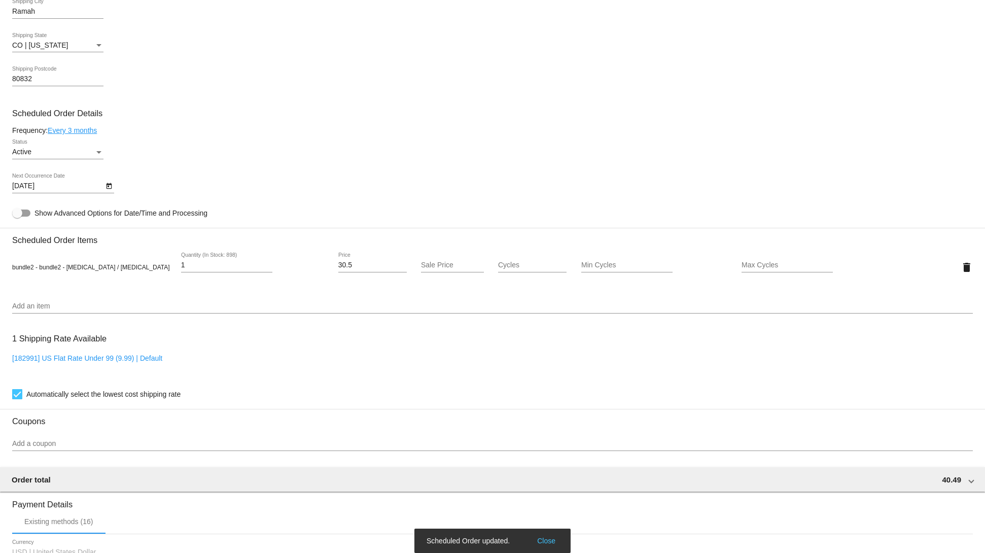
scroll to position [686, 0]
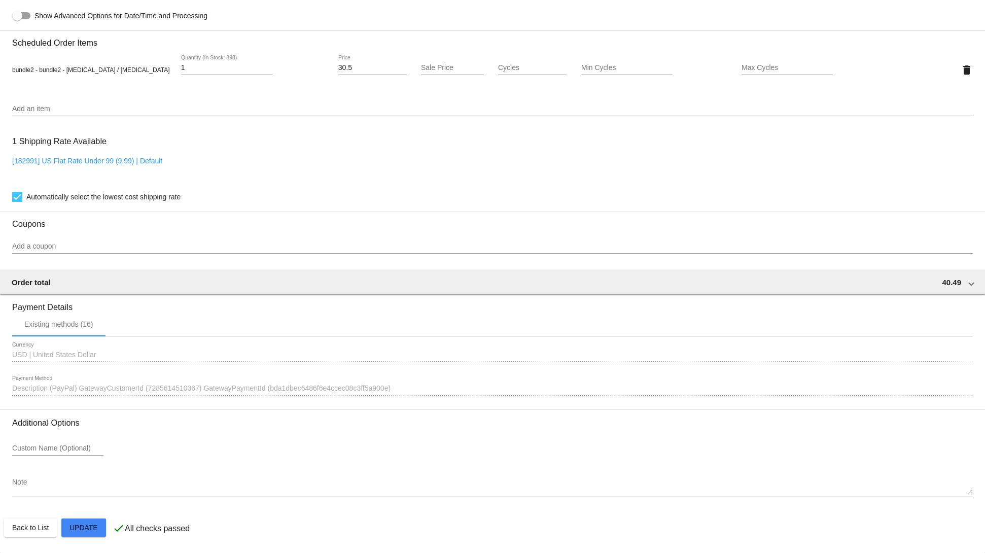
click at [75, 401] on mat-card "Customer 3669387: David1 Bradley davebrad@gmail.com Customer Shipping Enter Shi…" at bounding box center [492, 46] width 985 height 1014
click at [83, 401] on mat-card "Customer 3669387: David1 Bradley davebrad@gmail.com Customer Shipping Enter Shi…" at bounding box center [492, 46] width 985 height 1014
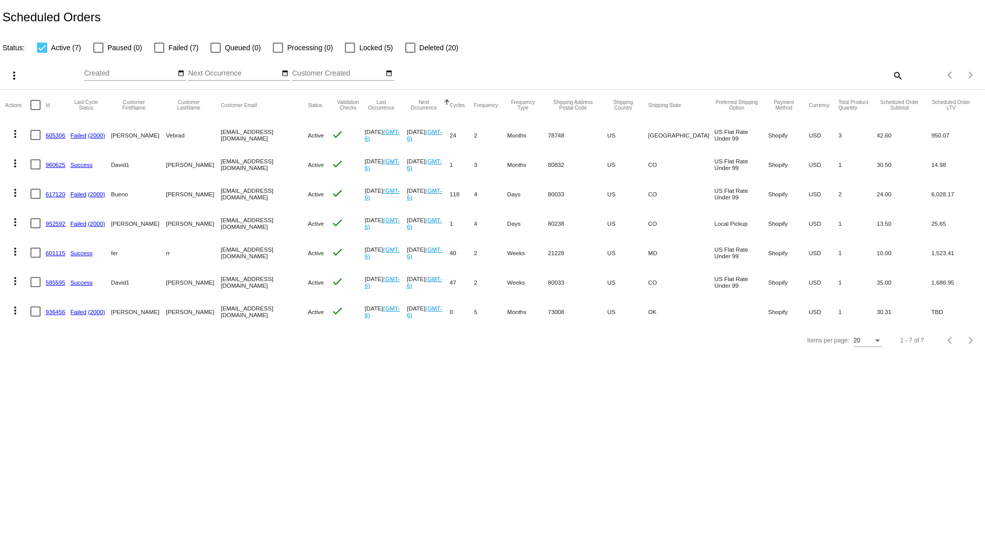
click at [56, 136] on link "605306" at bounding box center [56, 135] width 20 height 7
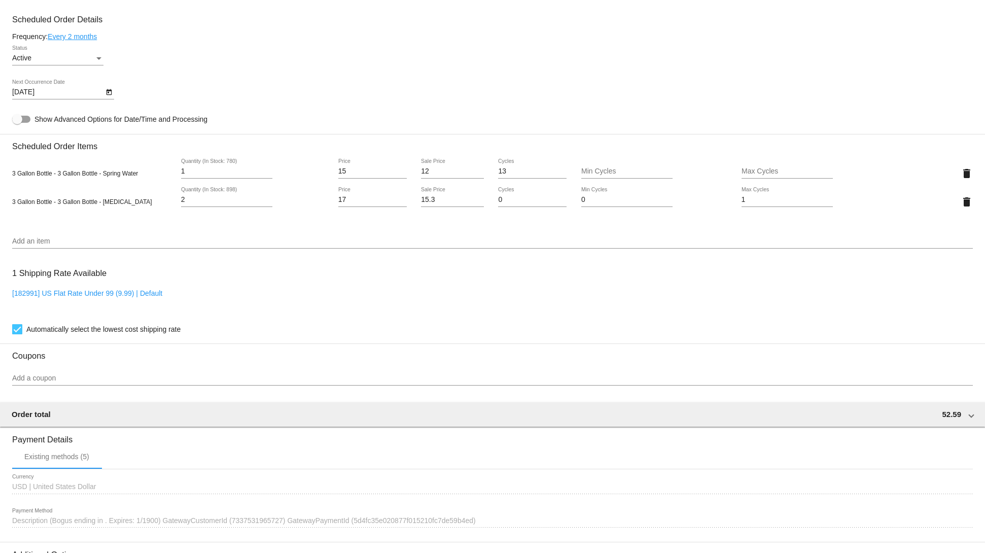
scroll to position [736, 0]
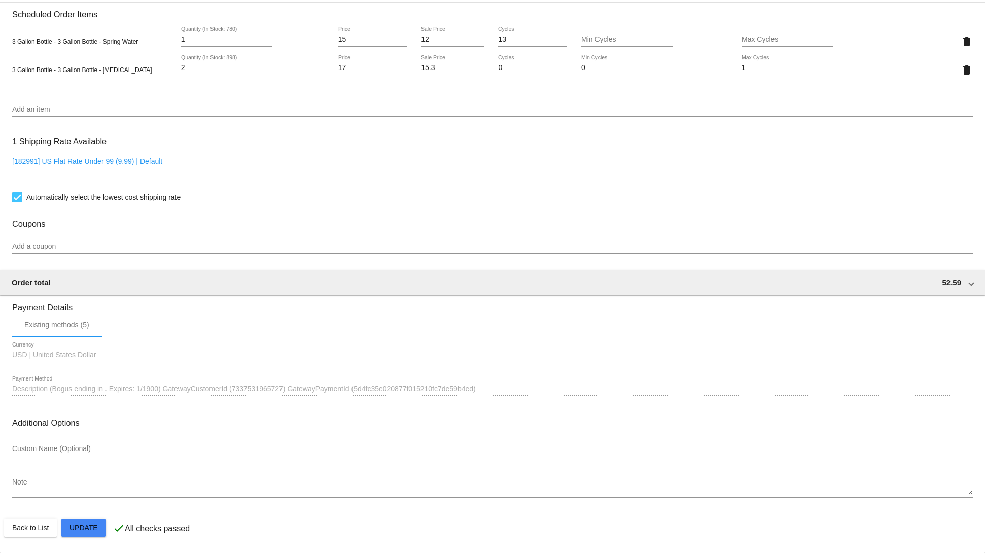
click at [95, 108] on input "Add an item" at bounding box center [492, 109] width 960 height 8
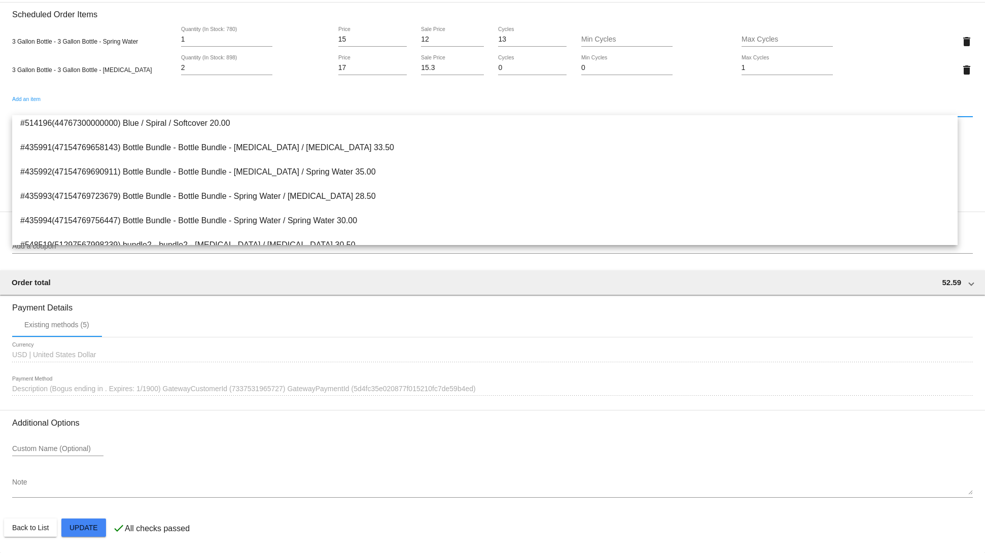
scroll to position [203, 0]
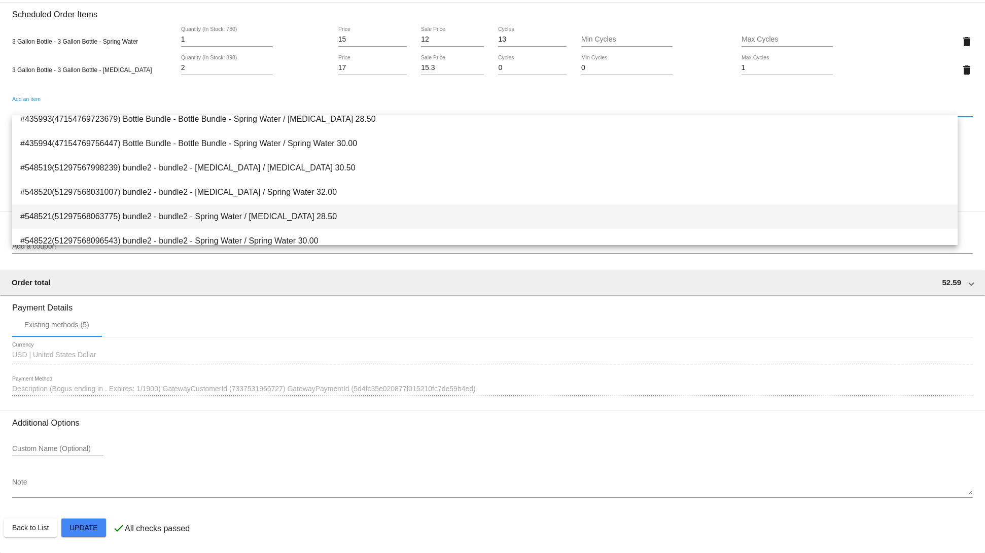
click at [217, 204] on span "#548521(51297568063775) bundle2 - bundle2 - Spring Water / [MEDICAL_DATA] 28.50" at bounding box center [484, 216] width 929 height 24
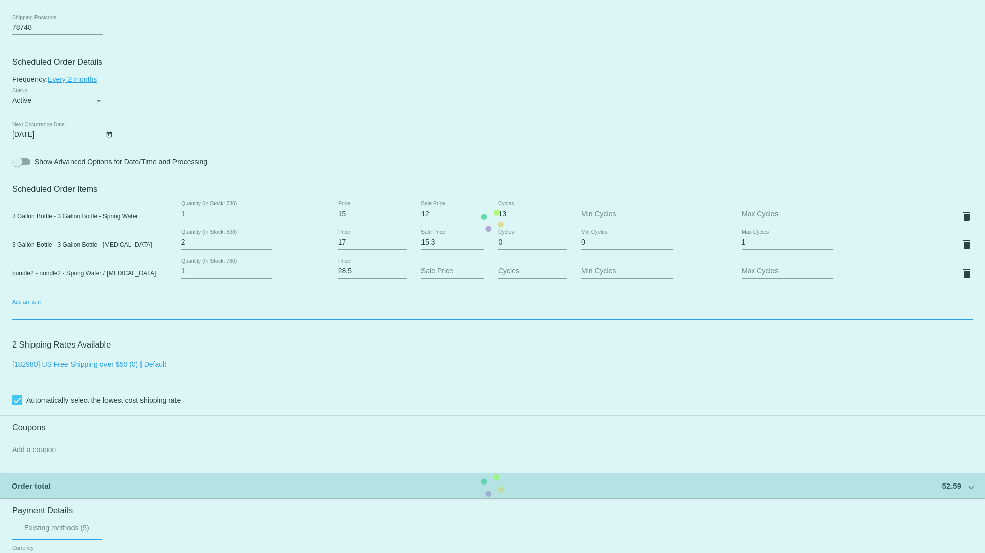
scroll to position [533, 0]
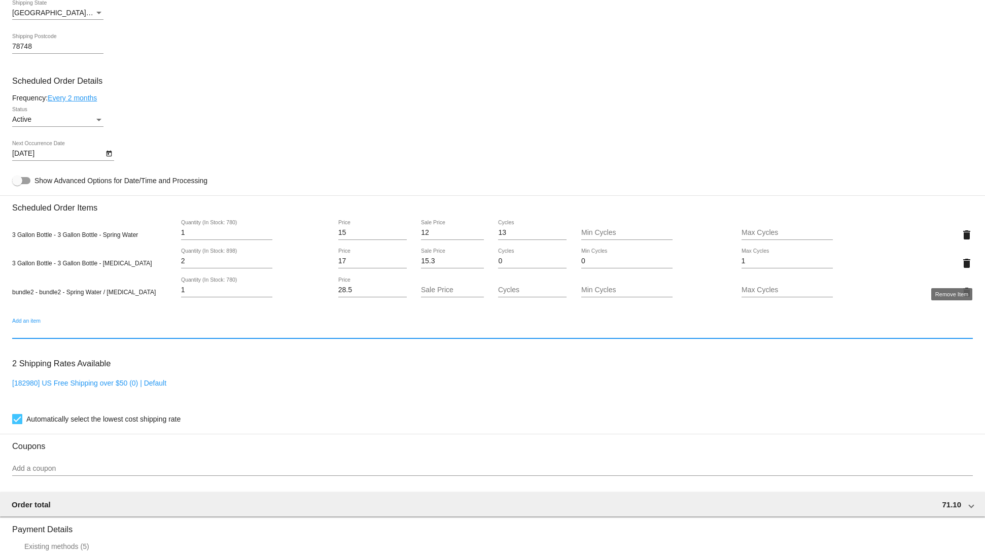
click at [960, 267] on mat-icon "delete" at bounding box center [966, 263] width 12 height 12
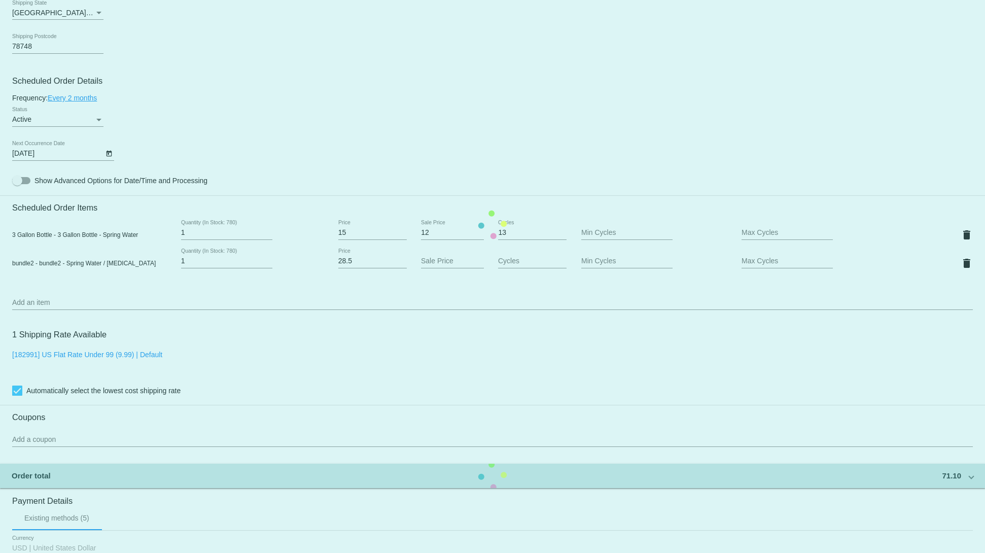
click at [953, 242] on mat-card "Customer 3730794: [PERSON_NAME][GEOGRAPHIC_DATA] [EMAIL_ADDRESS][DOMAIN_NAME] C…" at bounding box center [492, 224] width 985 height 1043
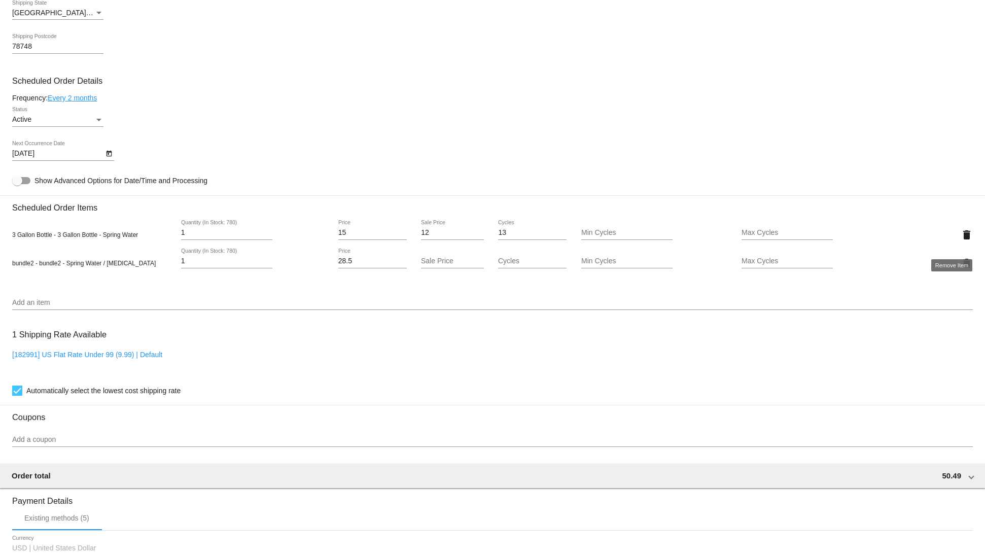
click at [960, 238] on mat-icon "delete" at bounding box center [966, 235] width 12 height 12
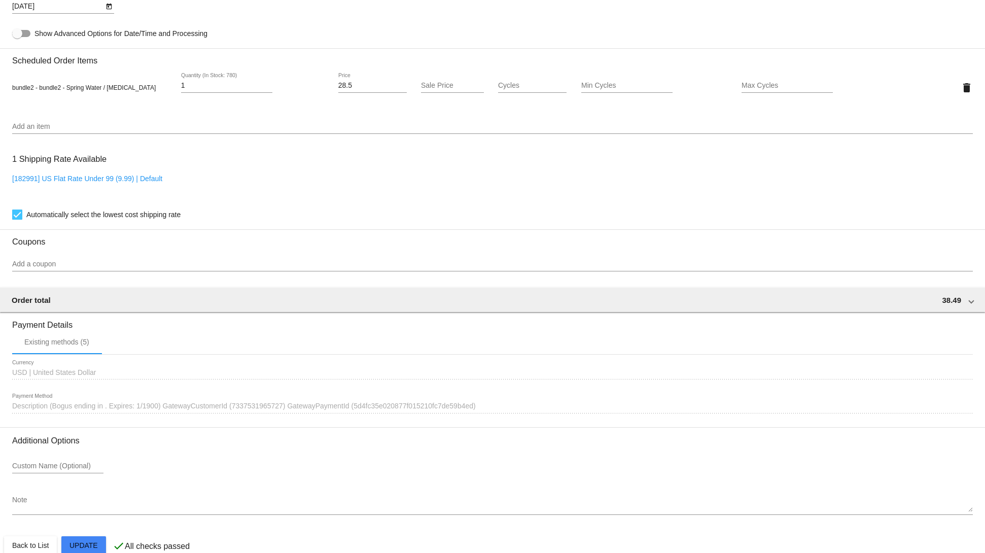
scroll to position [708, 0]
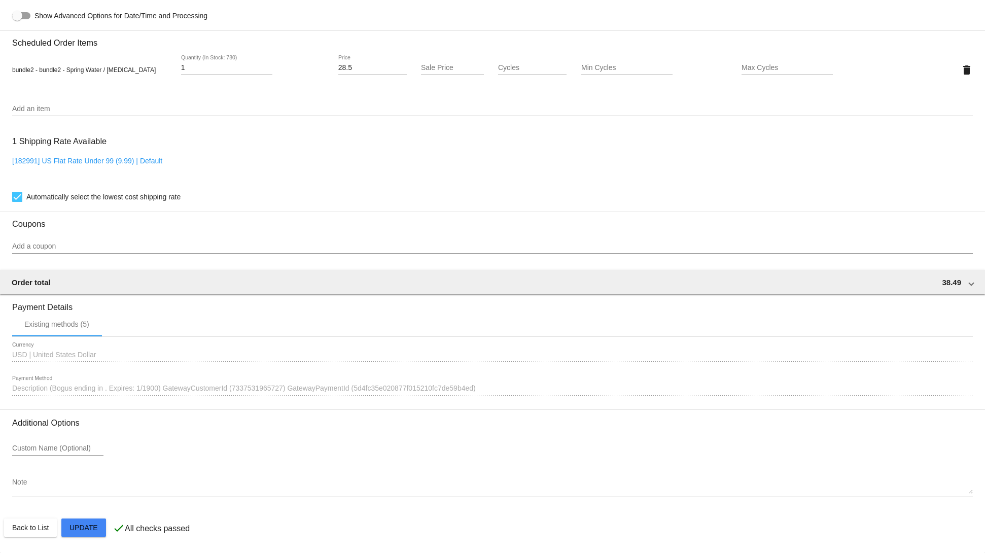
click at [69, 520] on mat-card "Customer 3730794: [PERSON_NAME][GEOGRAPHIC_DATA] [EMAIL_ADDRESS][DOMAIN_NAME] C…" at bounding box center [492, 46] width 985 height 1014
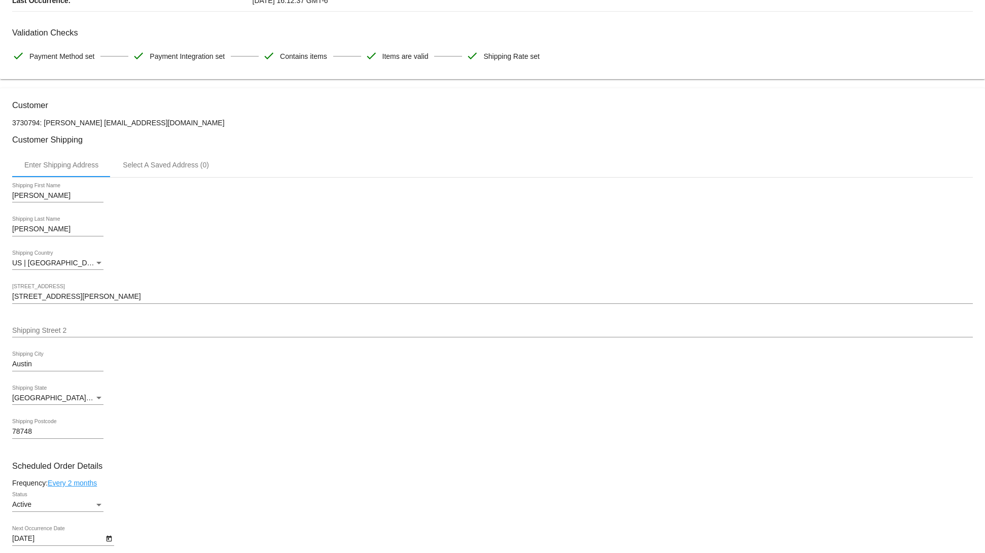
scroll to position [0, 0]
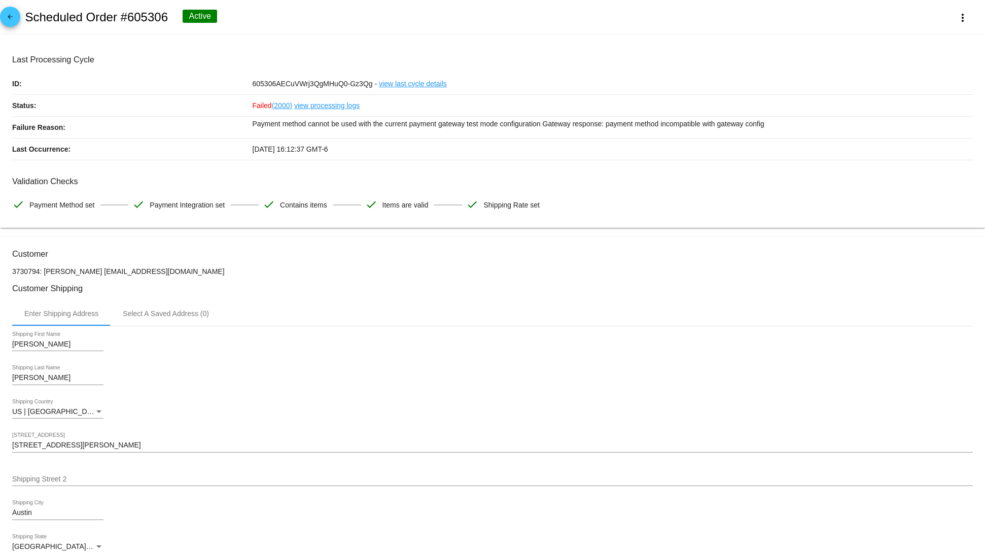
click at [132, 16] on h2 "Scheduled Order #605306" at bounding box center [96, 17] width 143 height 14
copy h2 "605306"
click at [953, 12] on button "more_vert" at bounding box center [962, 17] width 45 height 18
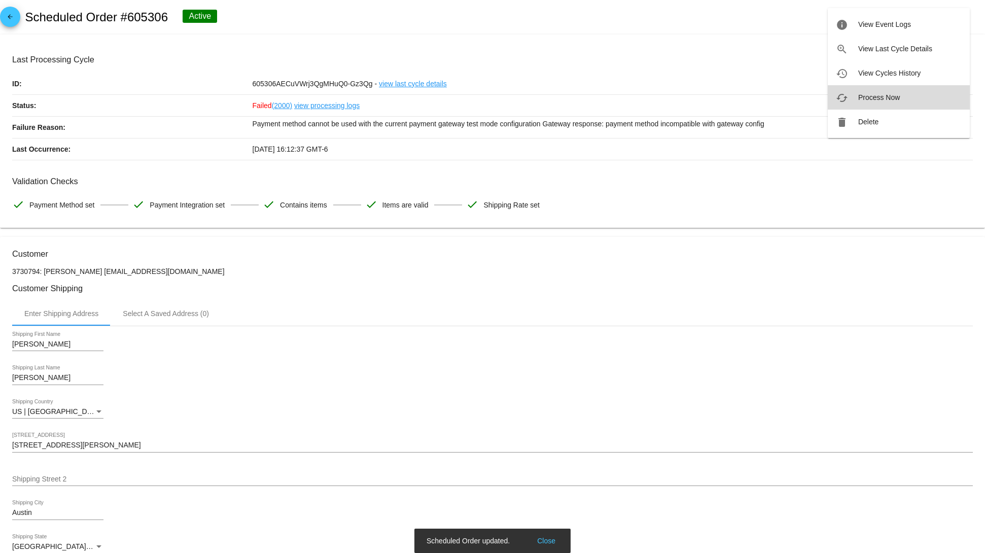
click at [890, 100] on span "Process Now" at bounding box center [879, 97] width 42 height 8
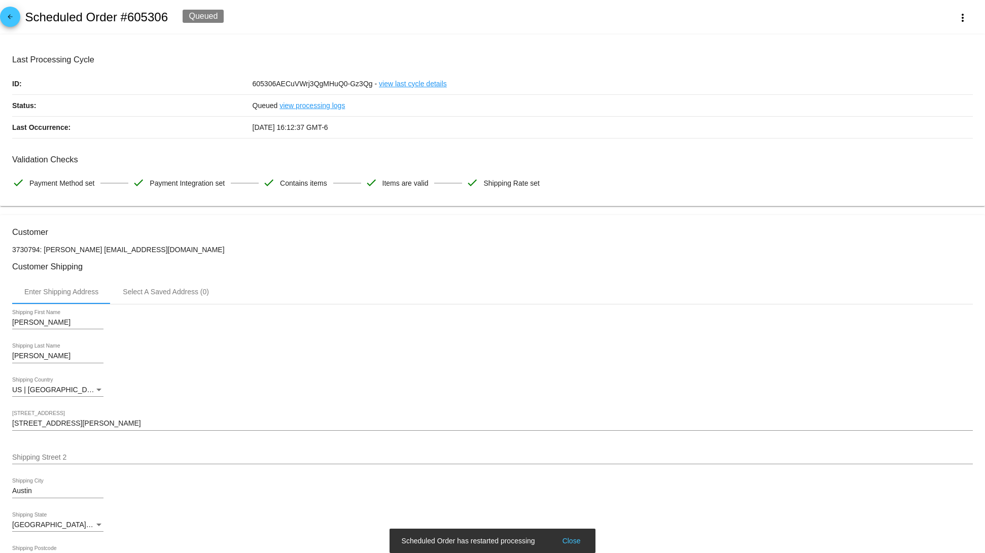
click at [574, 545] on button "Close" at bounding box center [571, 540] width 24 height 10
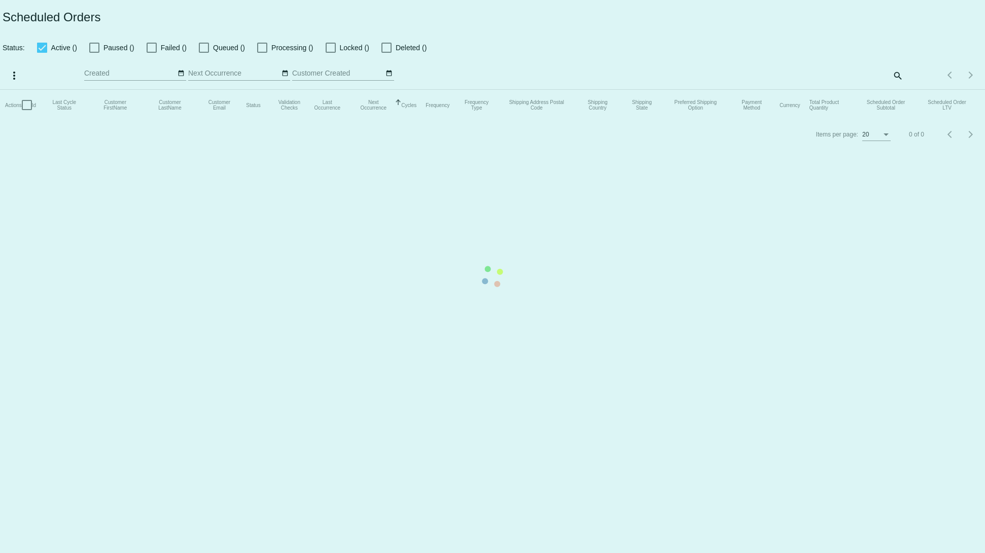
click at [892, 90] on mat-table "Actions Id Last Cycle Status Customer FirstName Customer LastName Customer Emai…" at bounding box center [492, 105] width 985 height 30
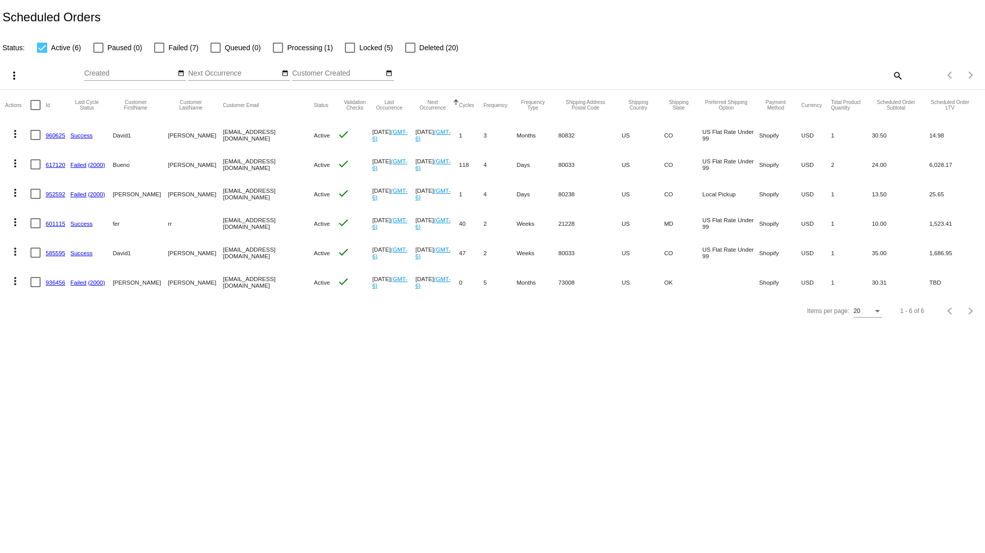
click at [895, 75] on mat-icon "search" at bounding box center [897, 75] width 12 height 16
click at [737, 74] on input "Search" at bounding box center [779, 73] width 245 height 8
paste input "605306"
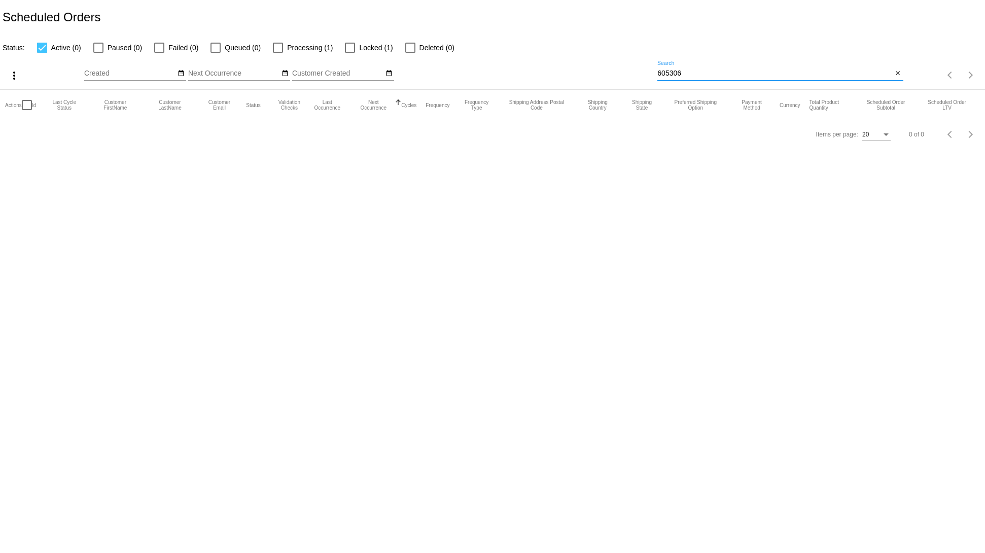
type input "605306"
click at [326, 50] on span "Processing (1)" at bounding box center [310, 48] width 46 height 12
click at [278, 53] on input "Processing (1)" at bounding box center [277, 53] width 1 height 1
checkbox input "true"
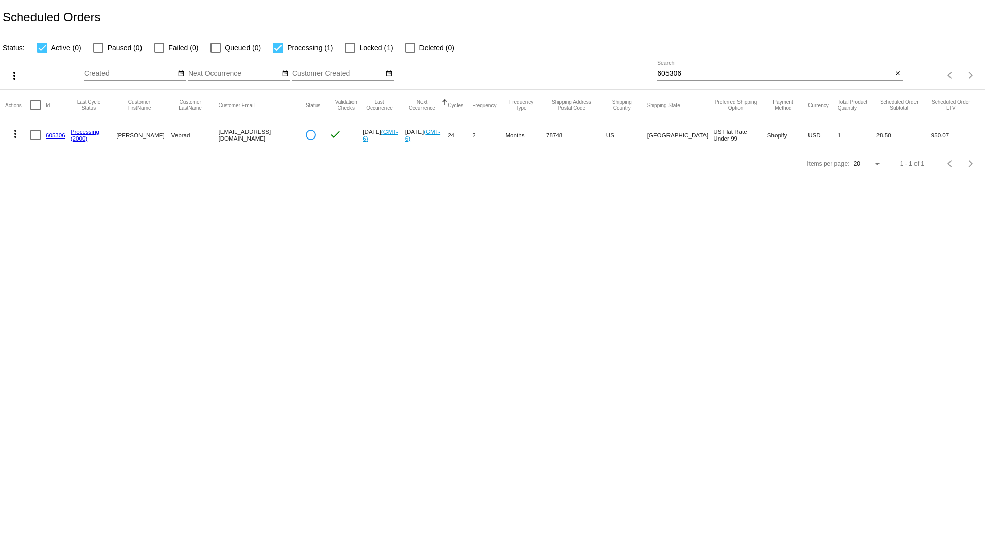
click at [55, 135] on link "605306" at bounding box center [56, 135] width 20 height 7
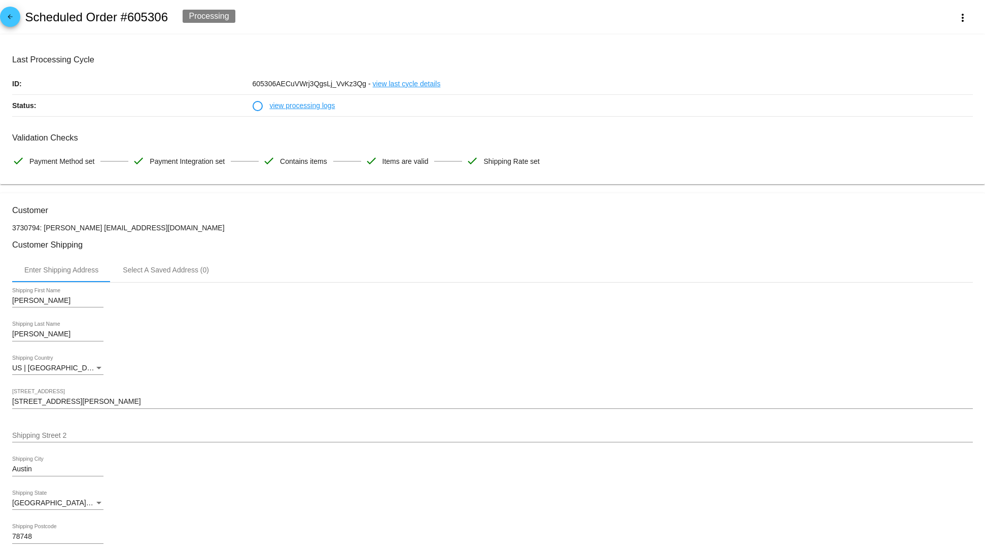
click at [296, 104] on link "view processing logs" at bounding box center [301, 105] width 65 height 21
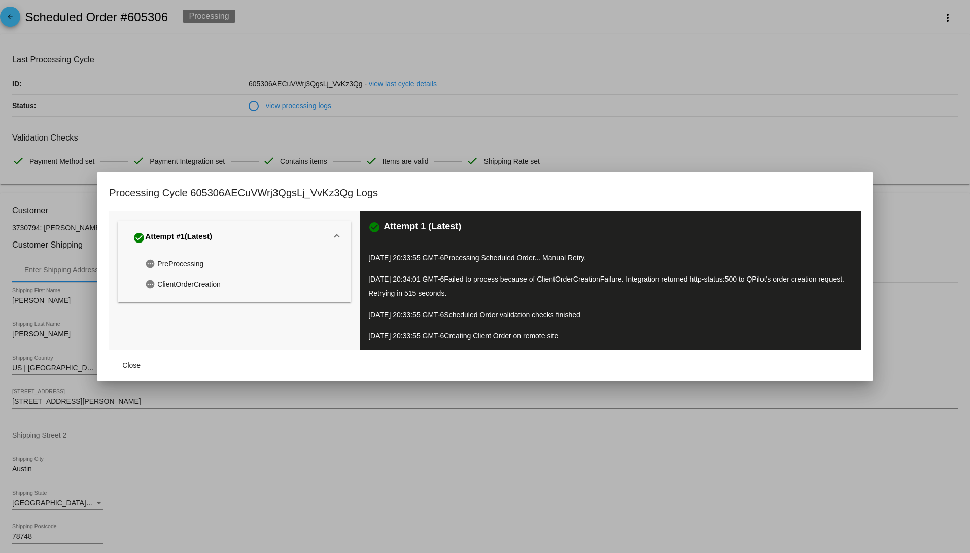
drag, startPoint x: 450, startPoint y: 324, endPoint x: 343, endPoint y: 320, distance: 107.0
click at [369, 313] on div "check_circle Attempt 1 (Latest) 10/14/2025 20:33:55 GMT-6 Processing Scheduled …" at bounding box center [610, 280] width 501 height 139
click at [605, 347] on div "check_circle Attempt 1 (Latest) 10/14/2025 20:33:55 GMT-6 Processing Scheduled …" at bounding box center [610, 280] width 501 height 139
click at [595, 317] on p "10/14/2025 20:33:55 GMT-6 Scheduled Order validation checks finished" at bounding box center [609, 314] width 483 height 14
click at [663, 328] on div "check_circle Attempt 1 (Latest) 10/14/2025 20:33:55 GMT-6 Processing Scheduled …" at bounding box center [610, 280] width 501 height 139
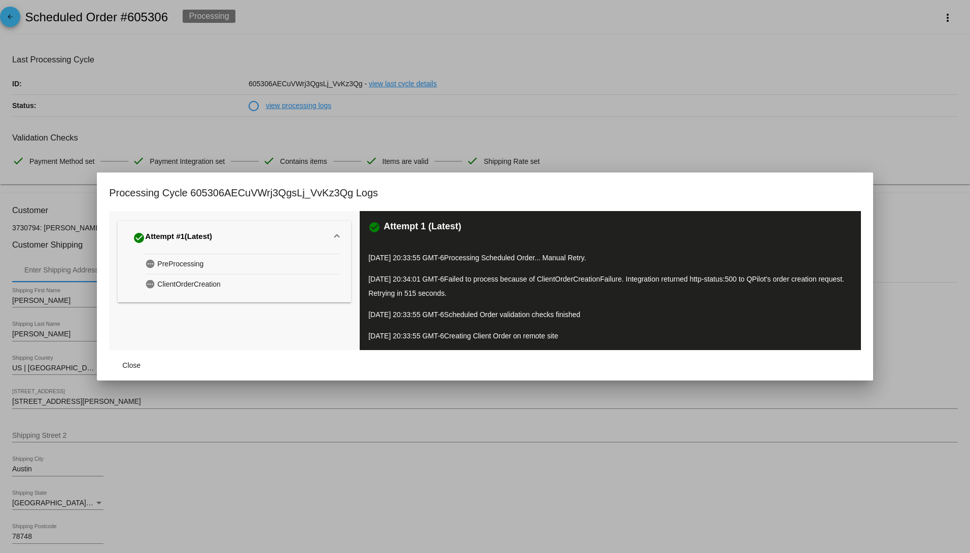
drag, startPoint x: 580, startPoint y: 293, endPoint x: 421, endPoint y: 271, distance: 160.8
click at [421, 271] on div "check_circle Attempt 1 (Latest) 10/14/2025 20:33:55 GMT-6 Processing Scheduled …" at bounding box center [610, 280] width 501 height 139
click at [515, 347] on div "check_circle Attempt 1 (Latest) 10/14/2025 20:33:55 GMT-6 Processing Scheduled …" at bounding box center [610, 280] width 501 height 139
click at [132, 370] on button "Close" at bounding box center [131, 365] width 45 height 18
